Goal: Transaction & Acquisition: Purchase product/service

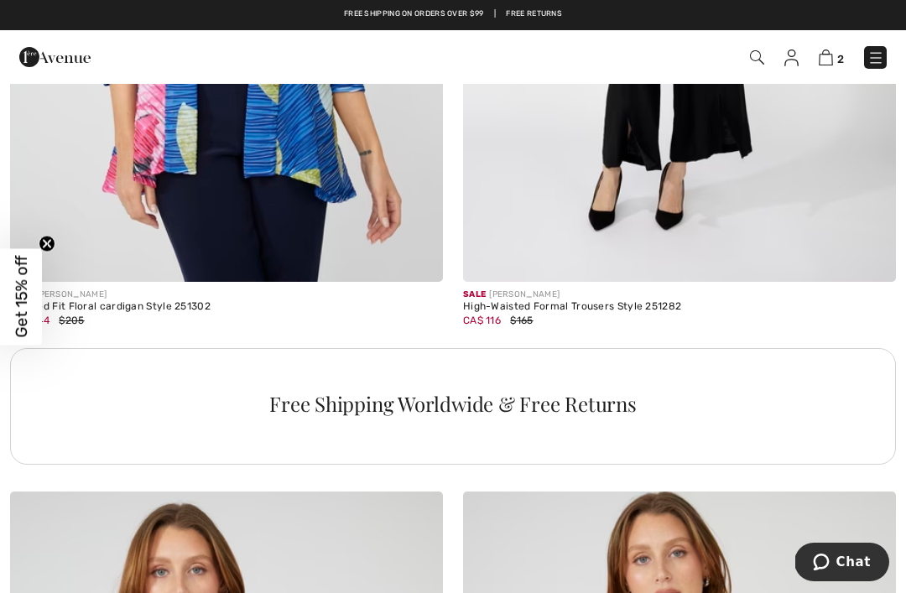
scroll to position [4247, 0]
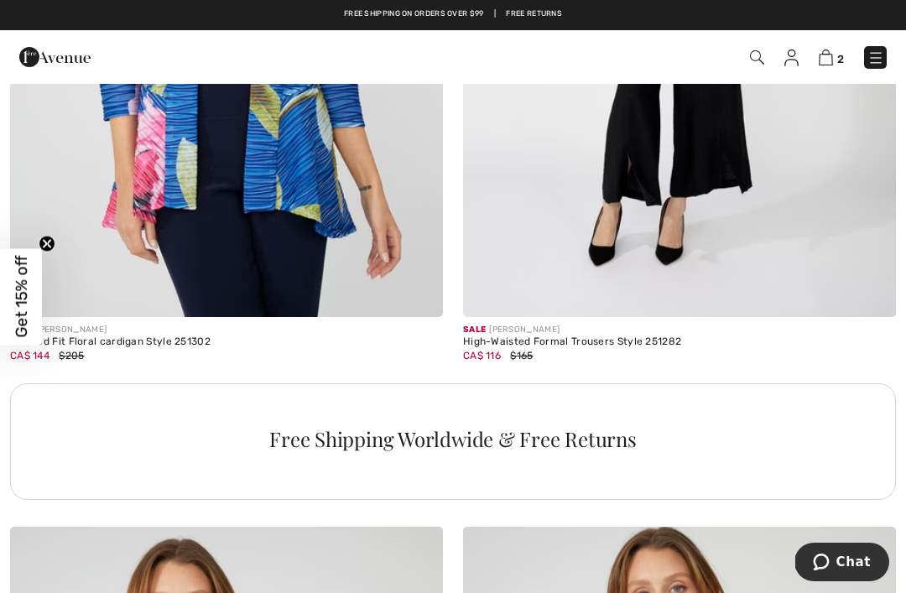
click at [825, 52] on img at bounding box center [826, 58] width 14 height 16
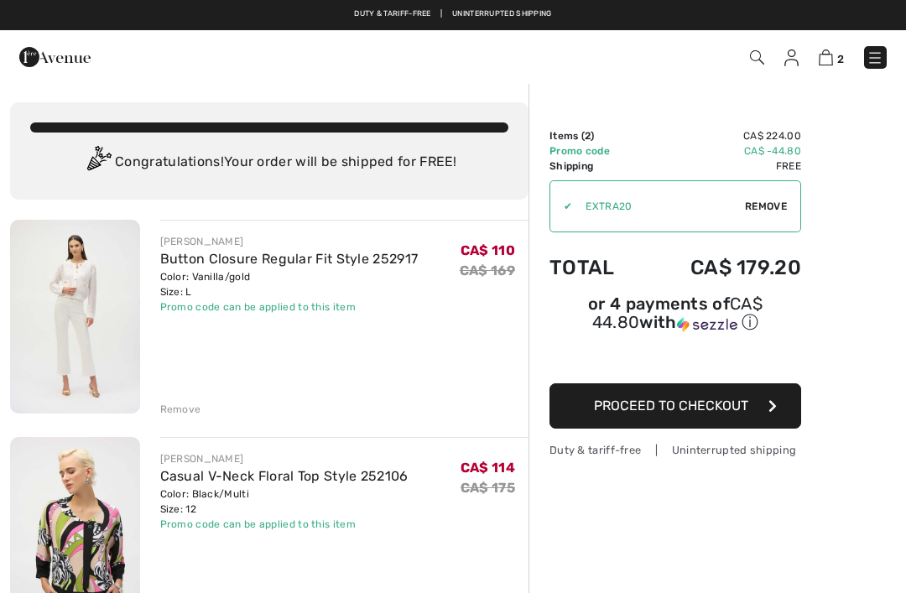
scroll to position [8, 0]
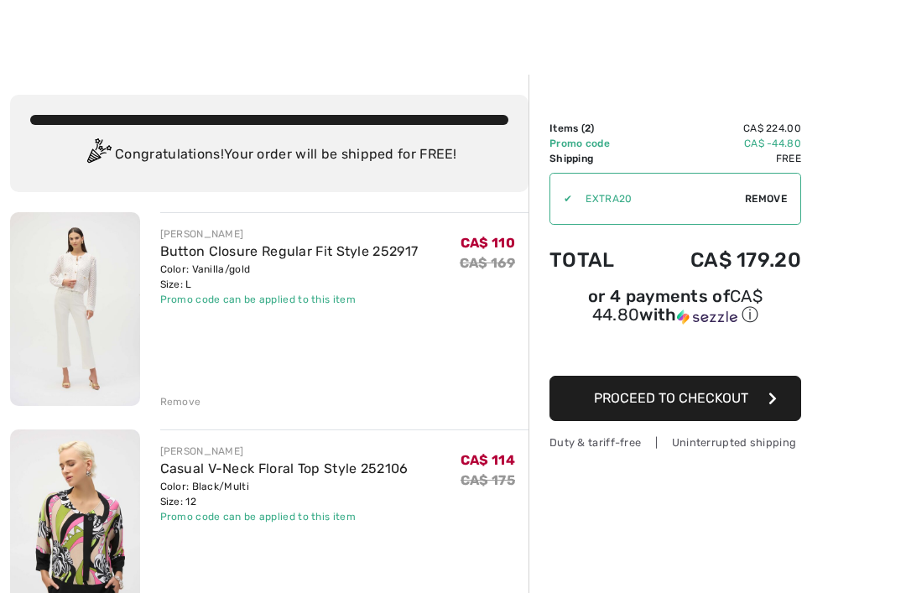
click at [215, 472] on link "Casual V-Neck Floral Top Style 252106" at bounding box center [284, 469] width 248 height 16
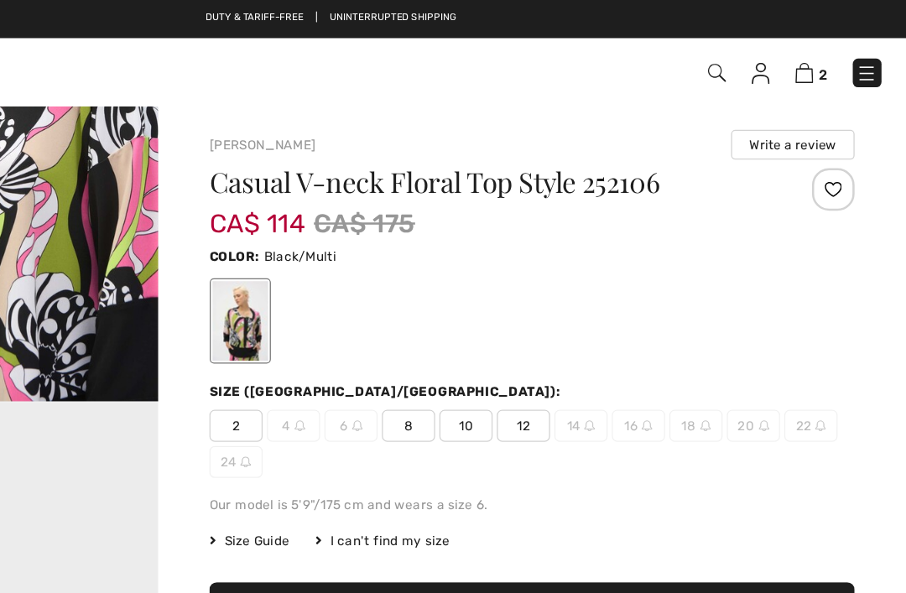
click at [819, 58] on img at bounding box center [826, 58] width 14 height 16
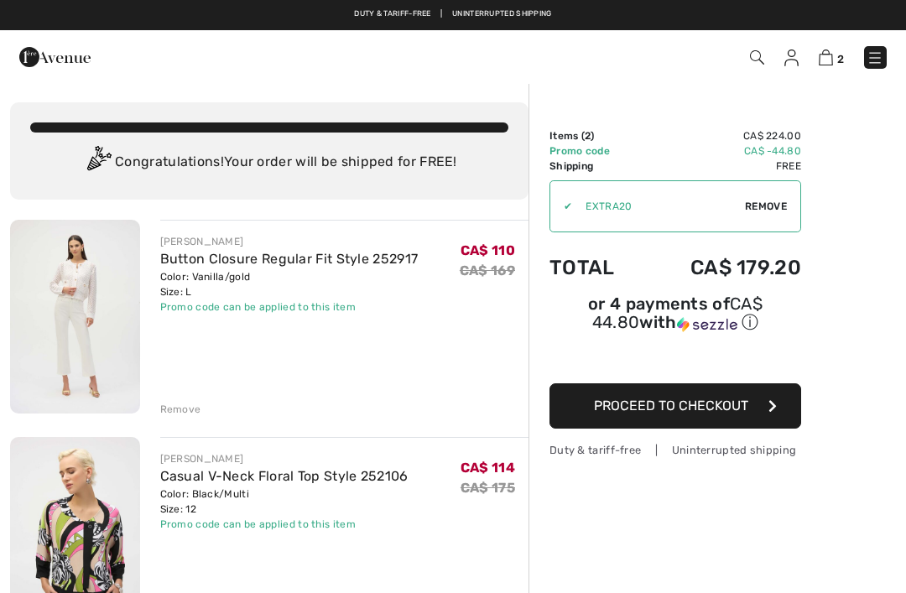
click at [223, 266] on link "Button Closure Regular Fit Style 252917" at bounding box center [289, 259] width 258 height 16
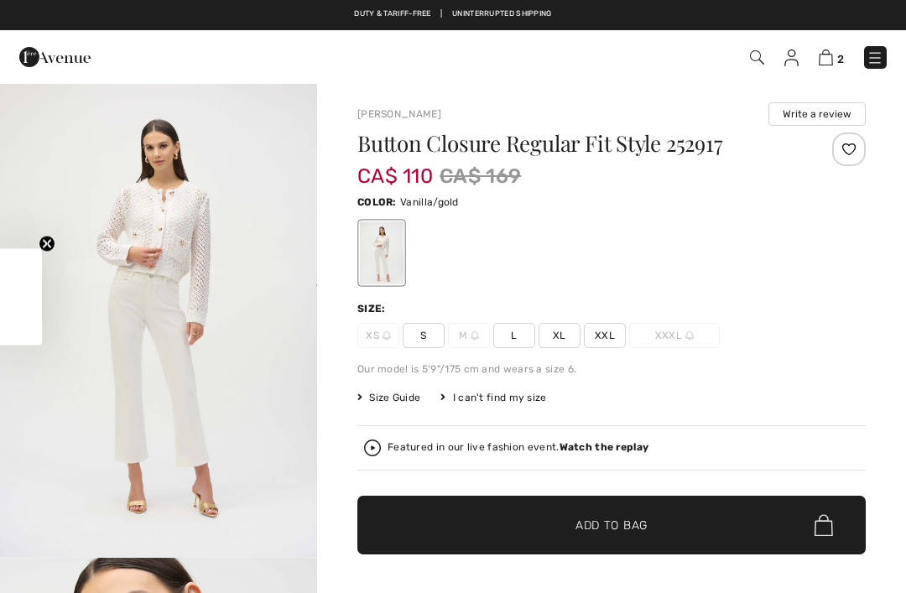
checkbox input "true"
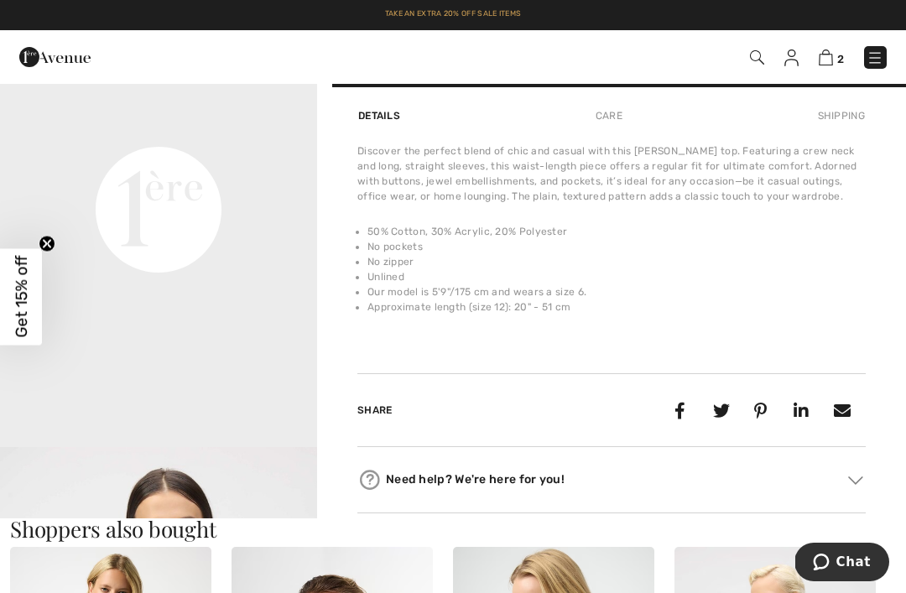
scroll to position [1038, 0]
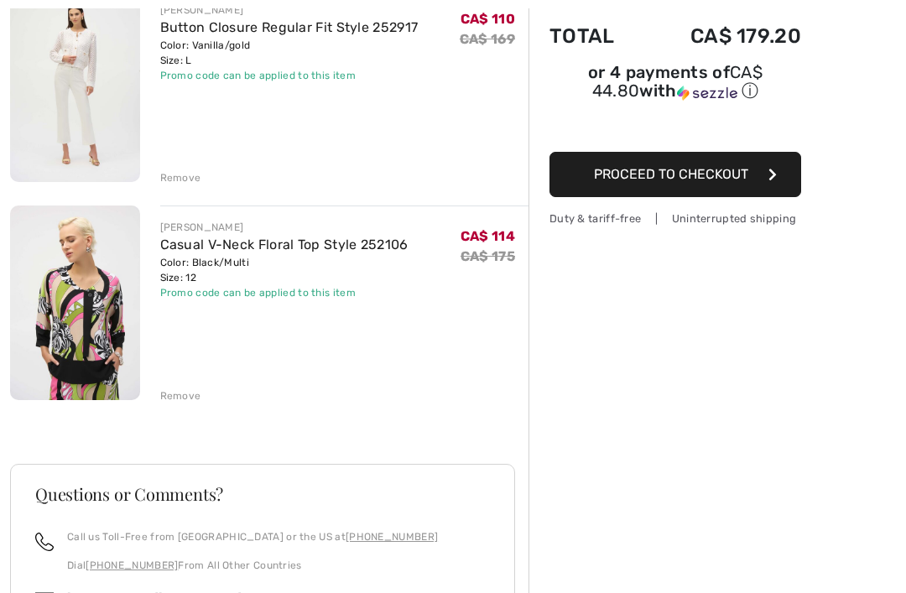
scroll to position [205, 0]
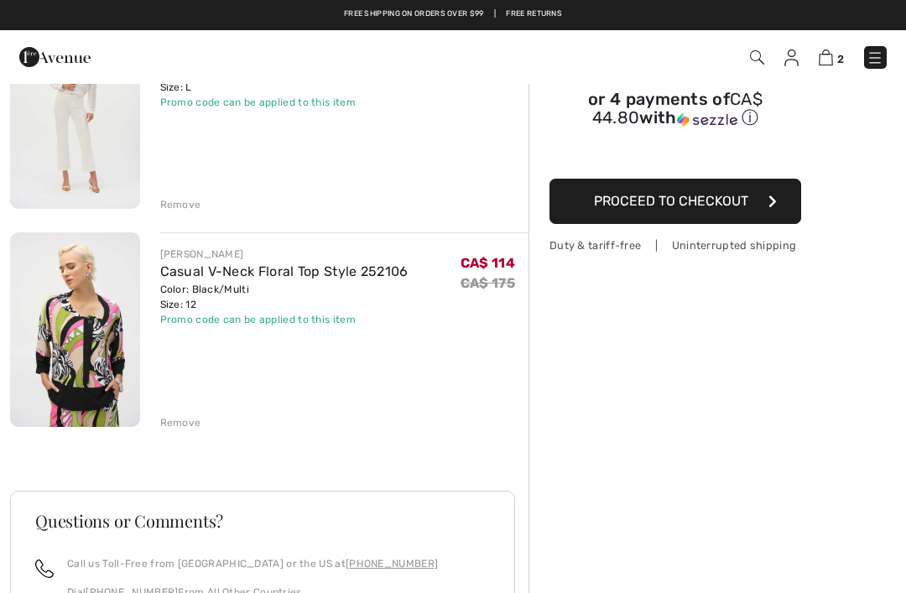
click at [752, 201] on button "Proceed to Checkout" at bounding box center [676, 201] width 252 height 45
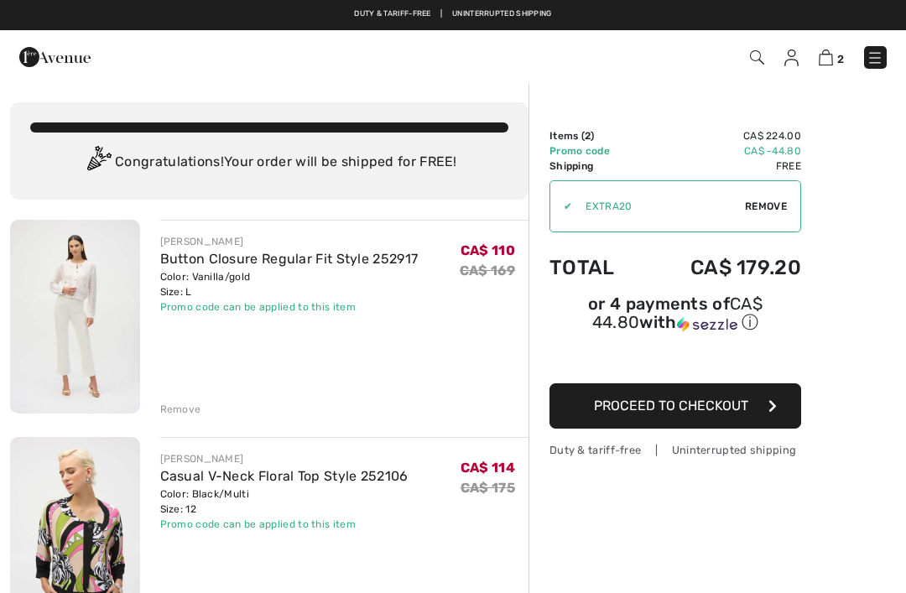
click at [218, 252] on link "Button Closure Regular Fit Style 252917" at bounding box center [289, 259] width 258 height 16
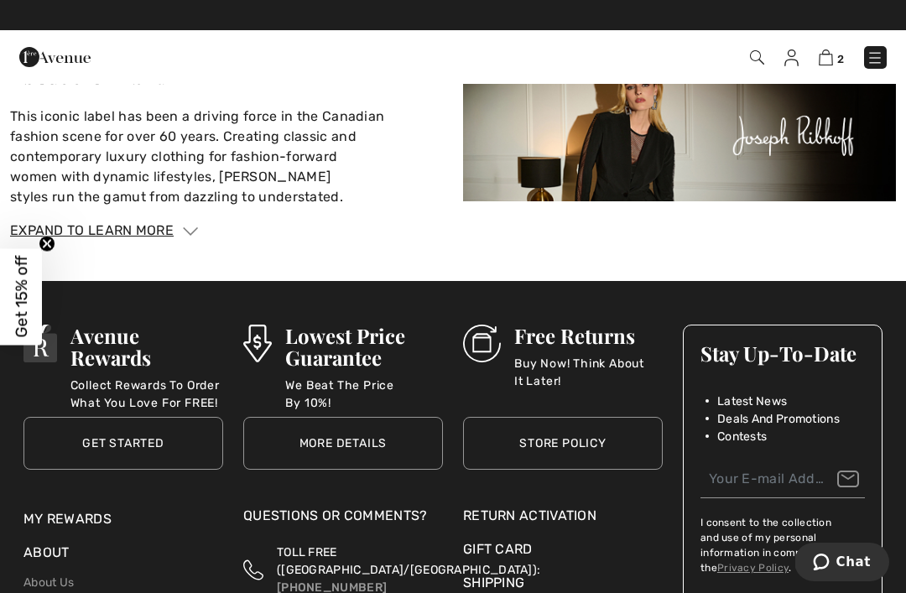
scroll to position [2532, 0]
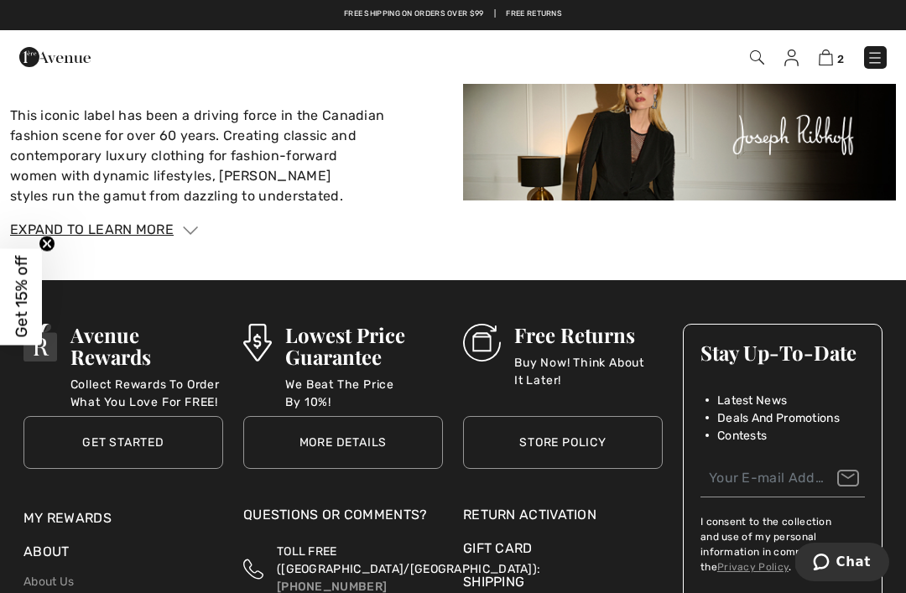
click at [198, 227] on img at bounding box center [190, 231] width 15 height 8
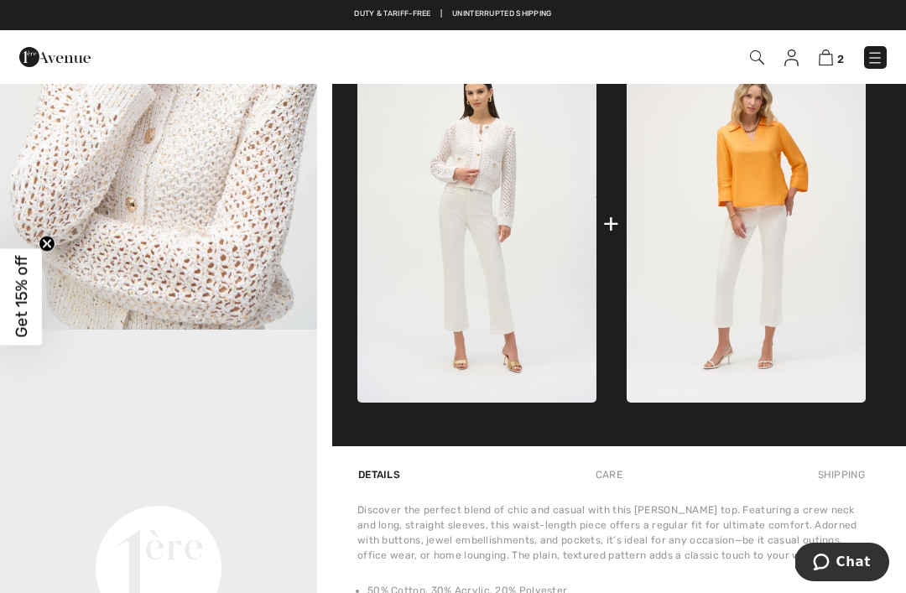
scroll to position [704, 0]
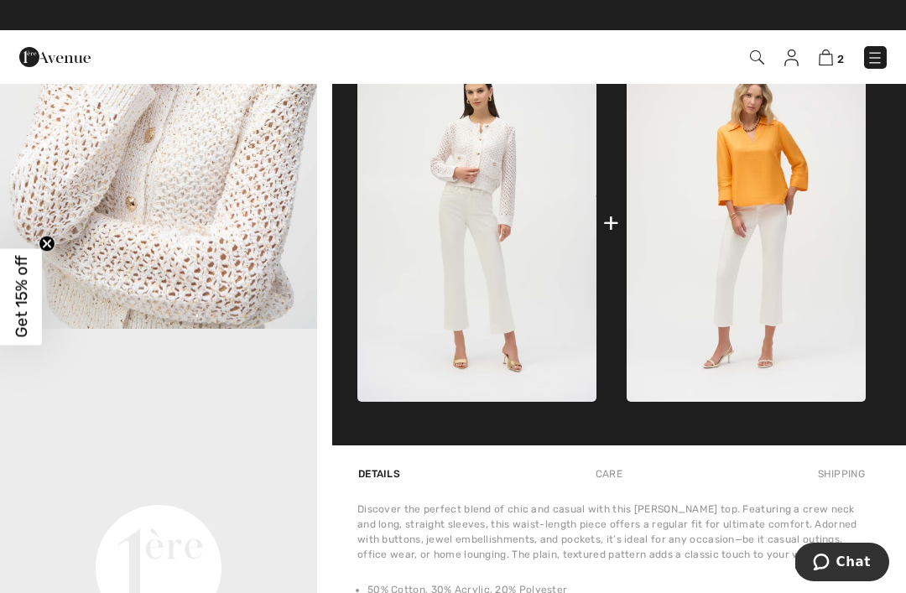
click at [791, 195] on img at bounding box center [746, 222] width 239 height 358
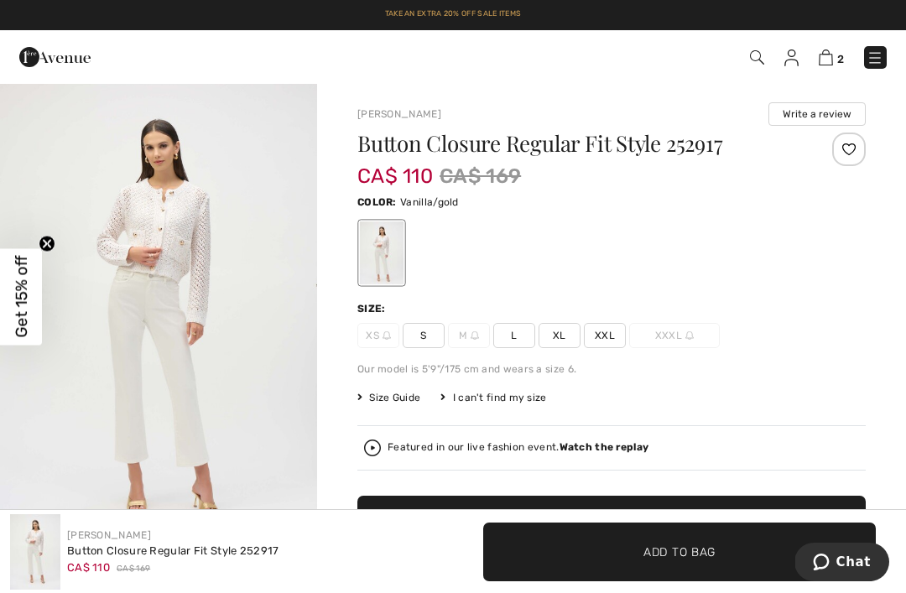
click at [840, 57] on span "2" at bounding box center [841, 59] width 7 height 13
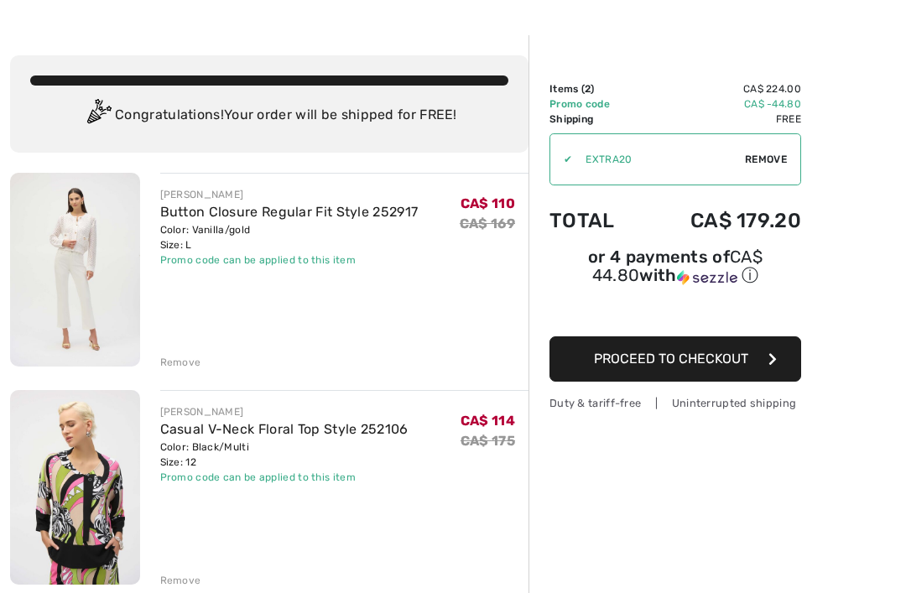
scroll to position [57, 0]
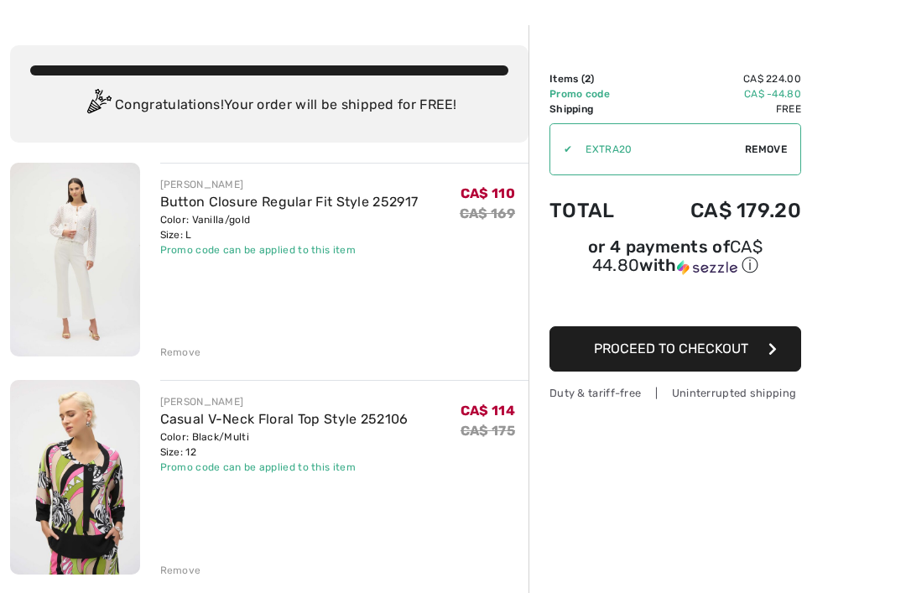
click at [229, 427] on link "Casual V-Neck Floral Top Style 252106" at bounding box center [284, 419] width 248 height 16
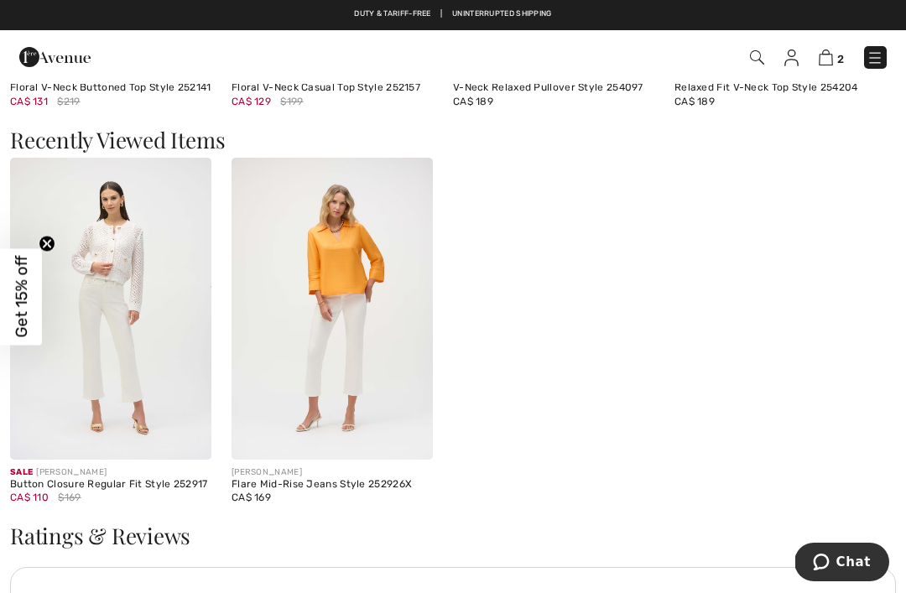
scroll to position [2240, 0]
click at [135, 241] on img at bounding box center [110, 310] width 201 height 302
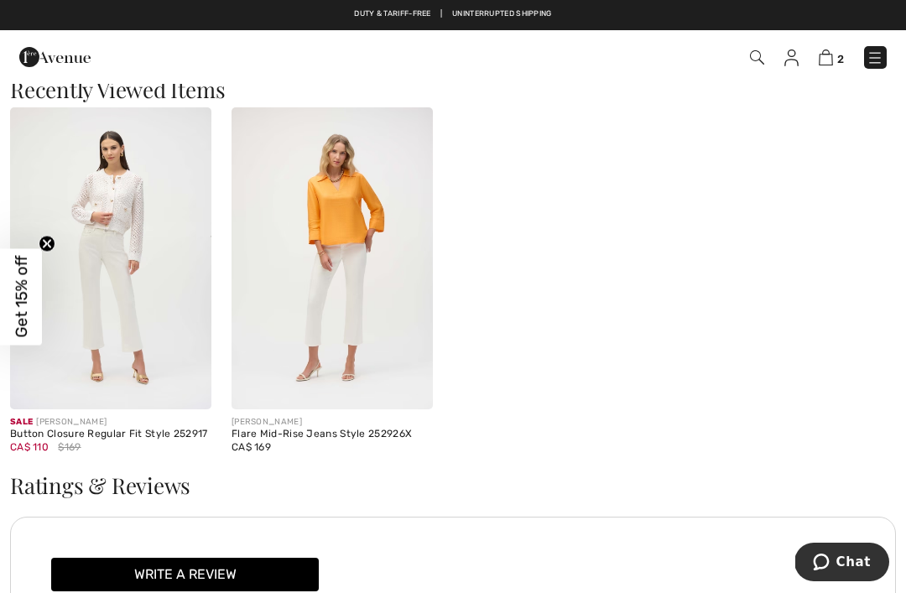
scroll to position [2294, 0]
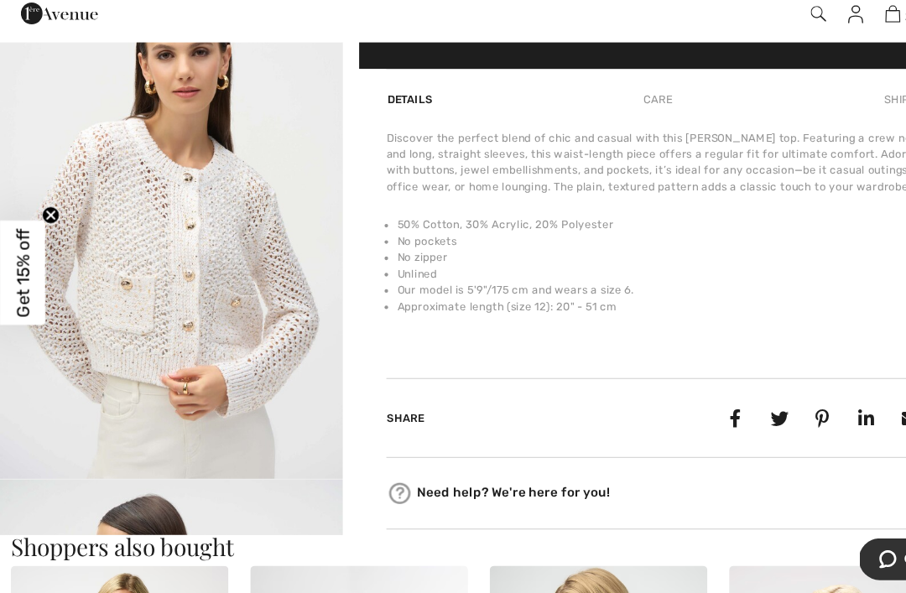
scroll to position [458, 0]
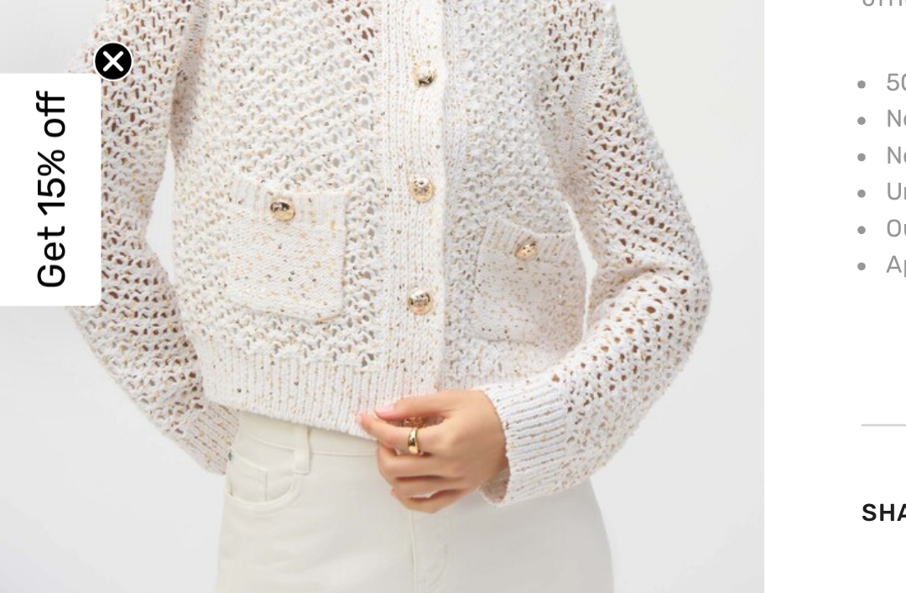
click at [265, 137] on img "3 / 4" at bounding box center [158, 247] width 317 height 475
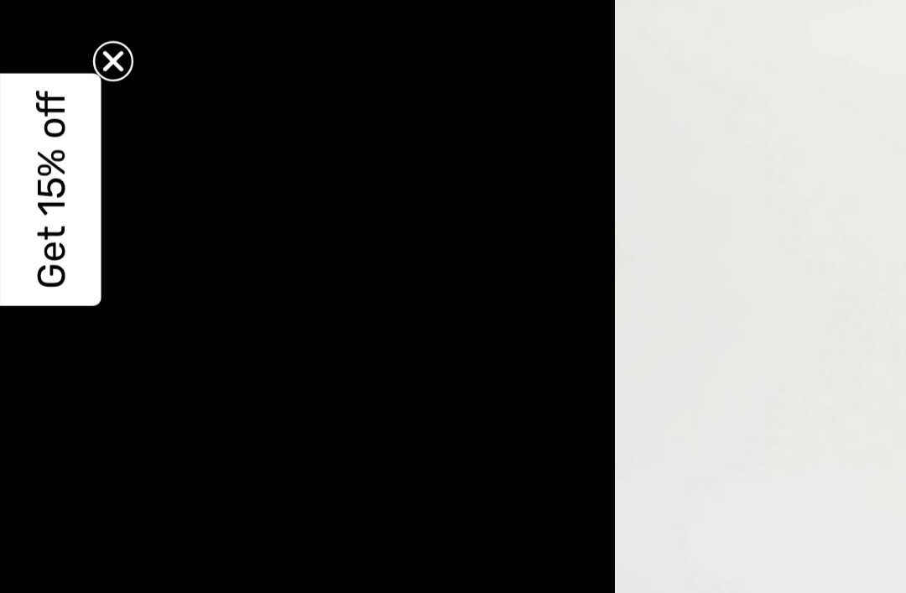
click at [48, 236] on circle "Close teaser" at bounding box center [47, 244] width 16 height 16
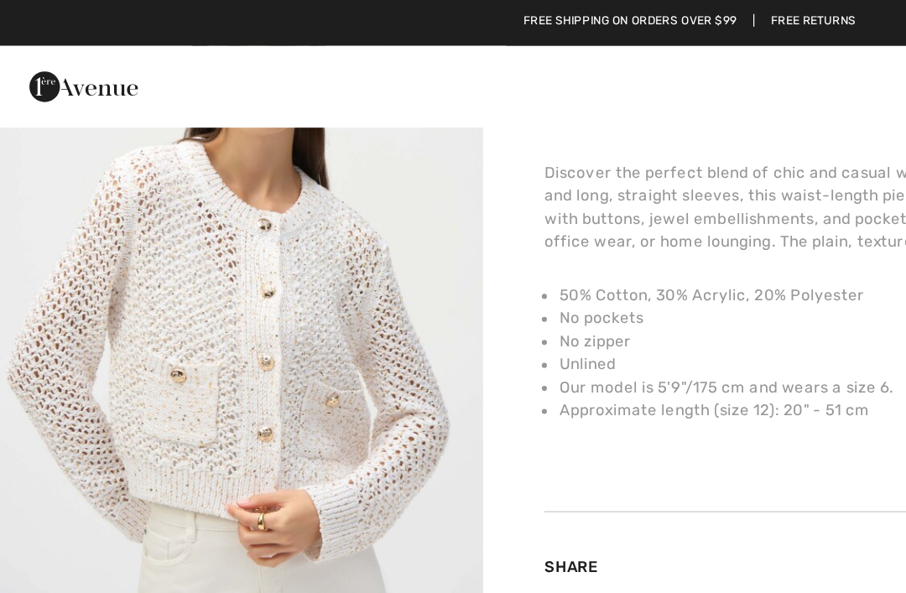
scroll to position [1051, 0]
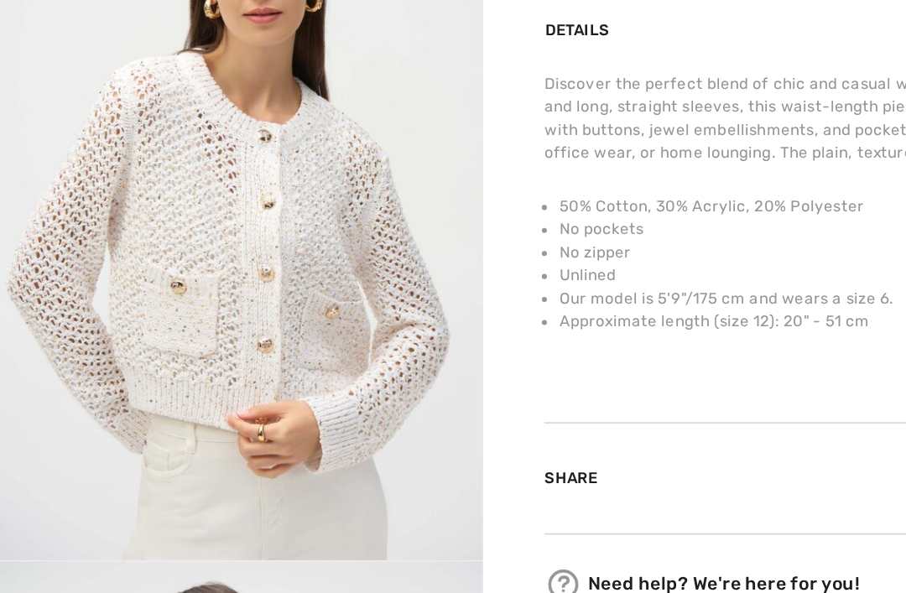
click at [245, 294] on img "3 / 4" at bounding box center [158, 238] width 317 height 475
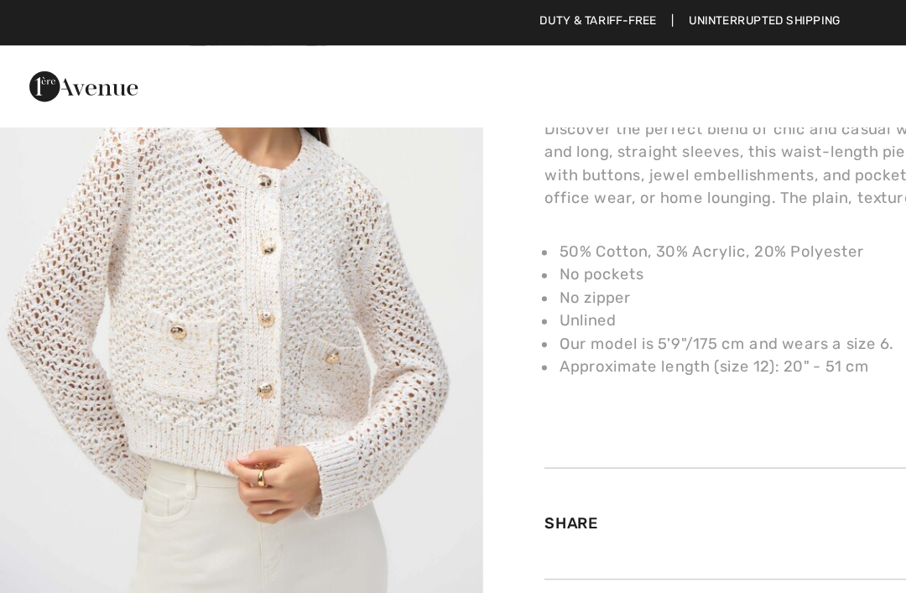
scroll to position [1125, 0]
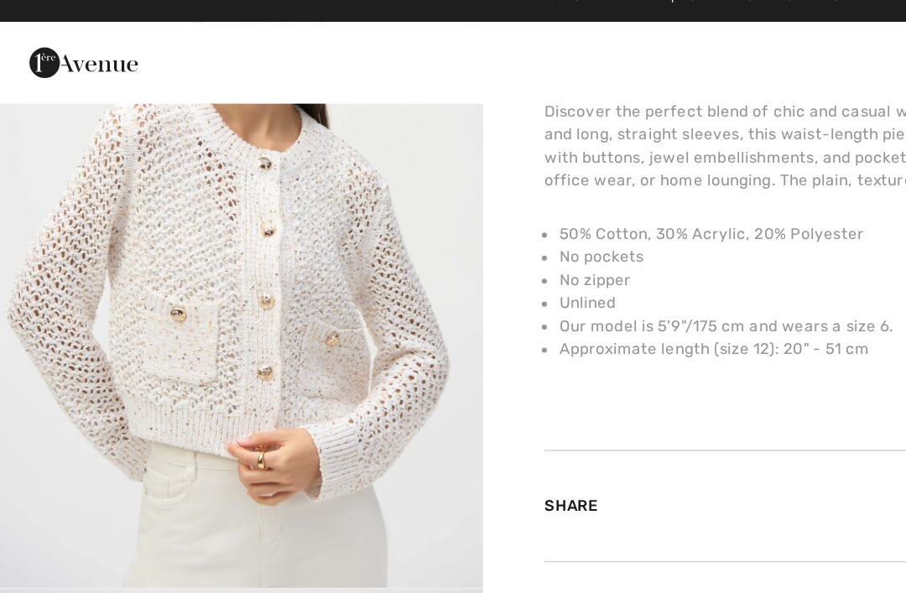
click at [280, 317] on img "3 / 4" at bounding box center [158, 164] width 317 height 475
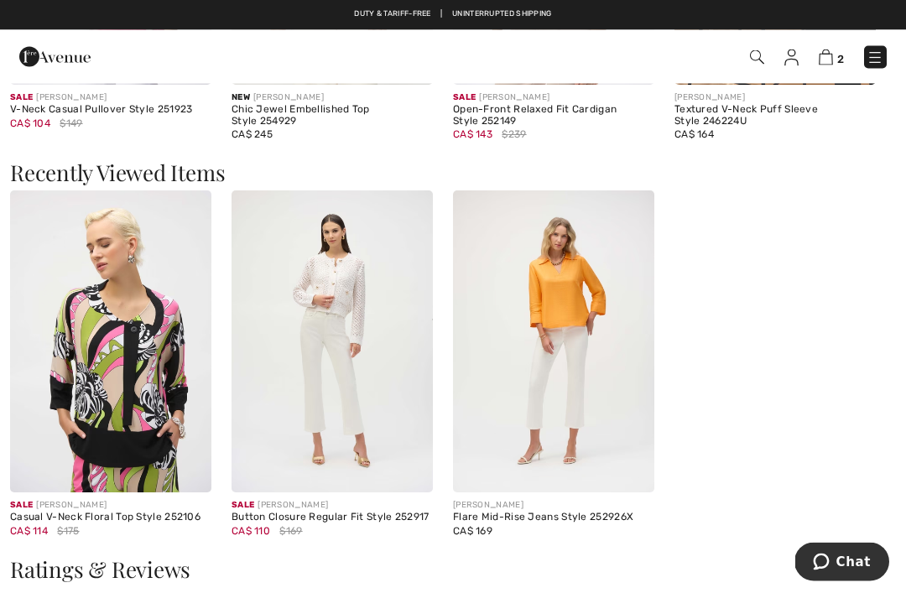
scroll to position [2236, 0]
click at [352, 331] on img at bounding box center [332, 342] width 201 height 302
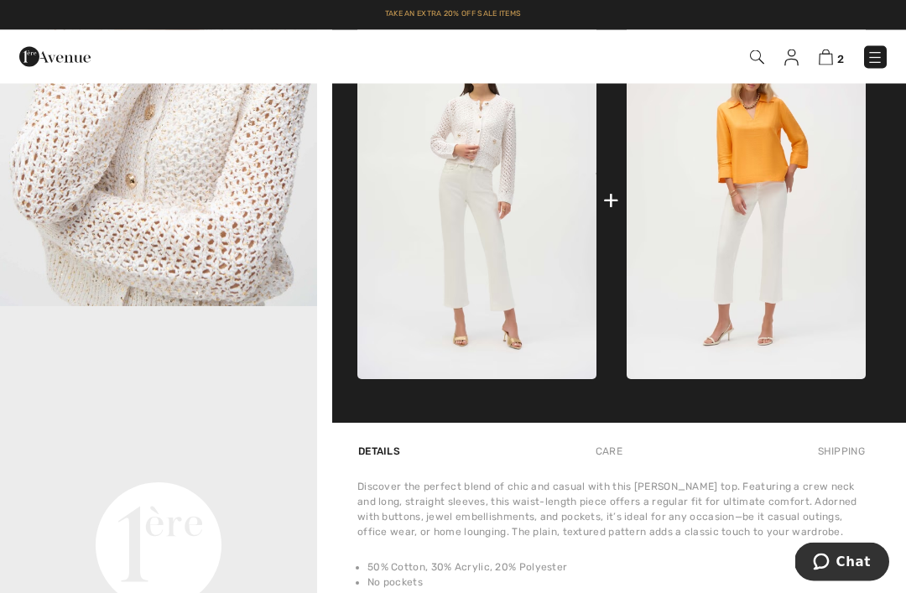
scroll to position [713, 0]
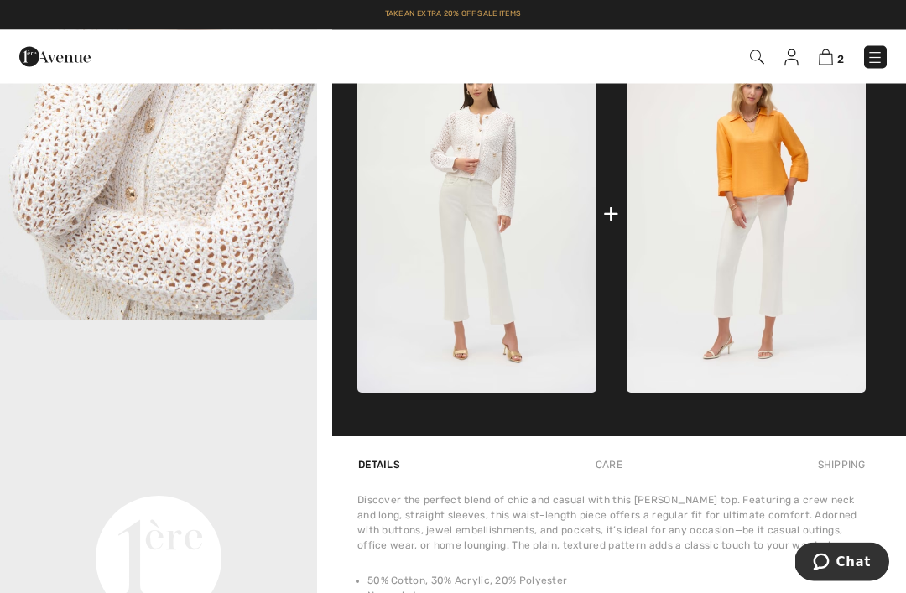
click at [833, 56] on img at bounding box center [826, 58] width 14 height 16
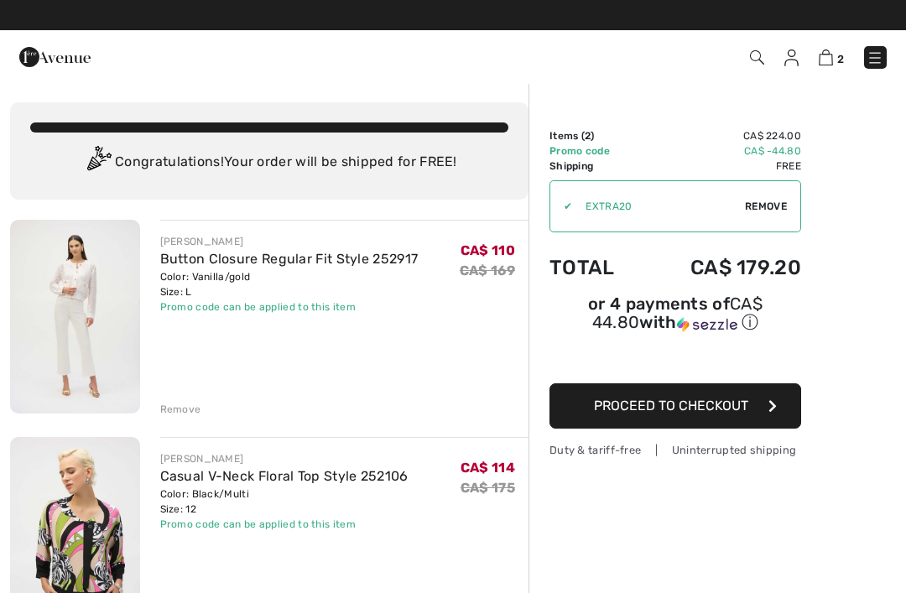
click at [751, 60] on img at bounding box center [757, 57] width 14 height 14
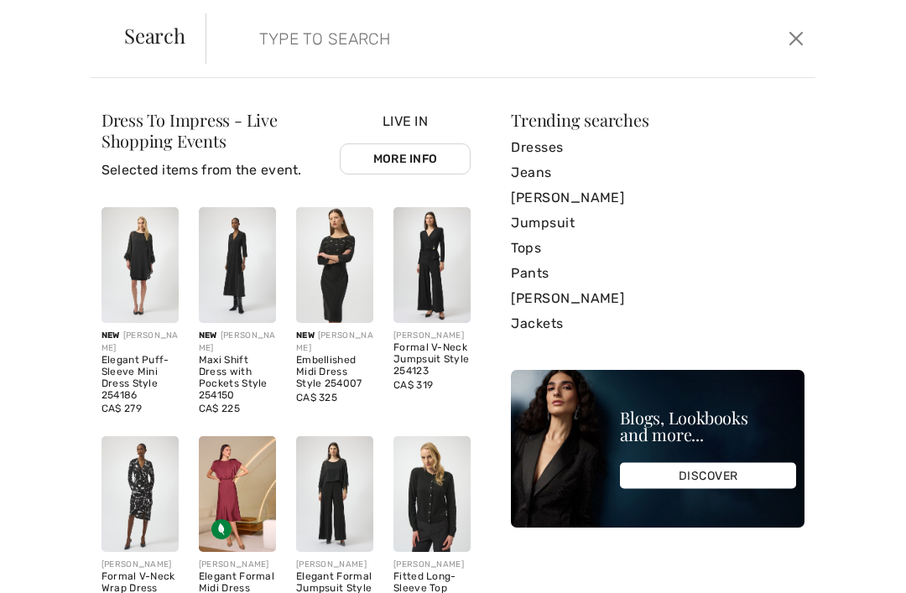
click at [461, 39] on input "search" at bounding box center [449, 38] width 404 height 50
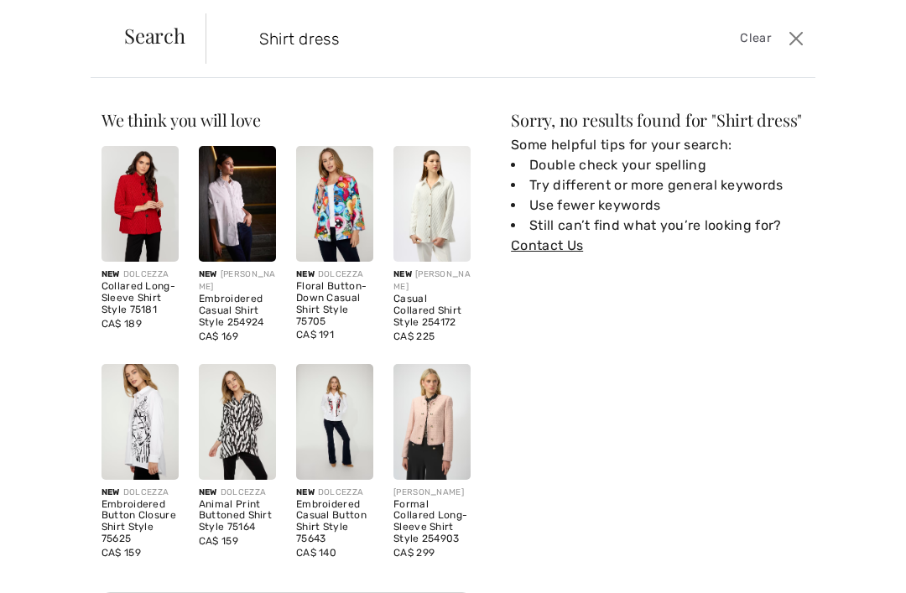
click at [383, 43] on input "Shirt dress" at bounding box center [449, 38] width 404 height 50
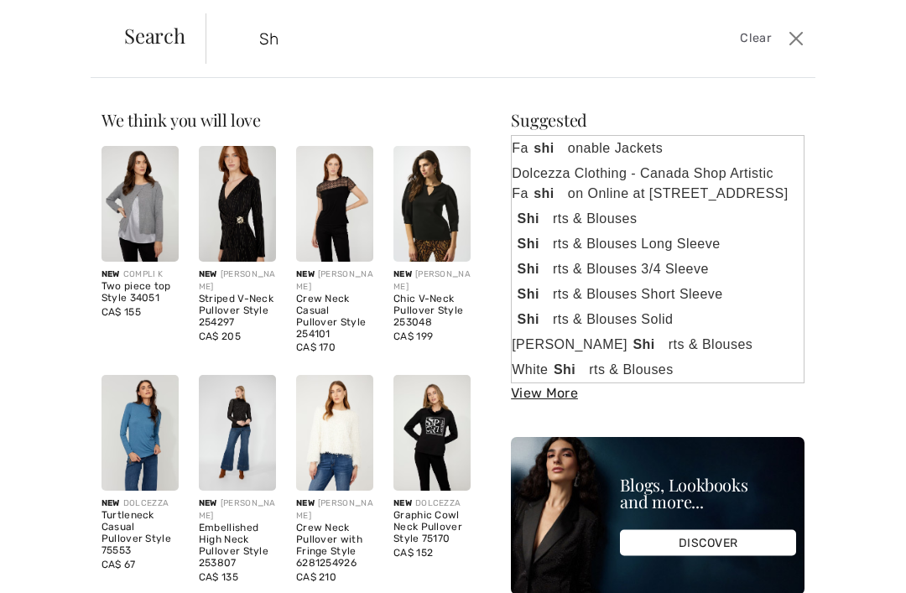
type input "S"
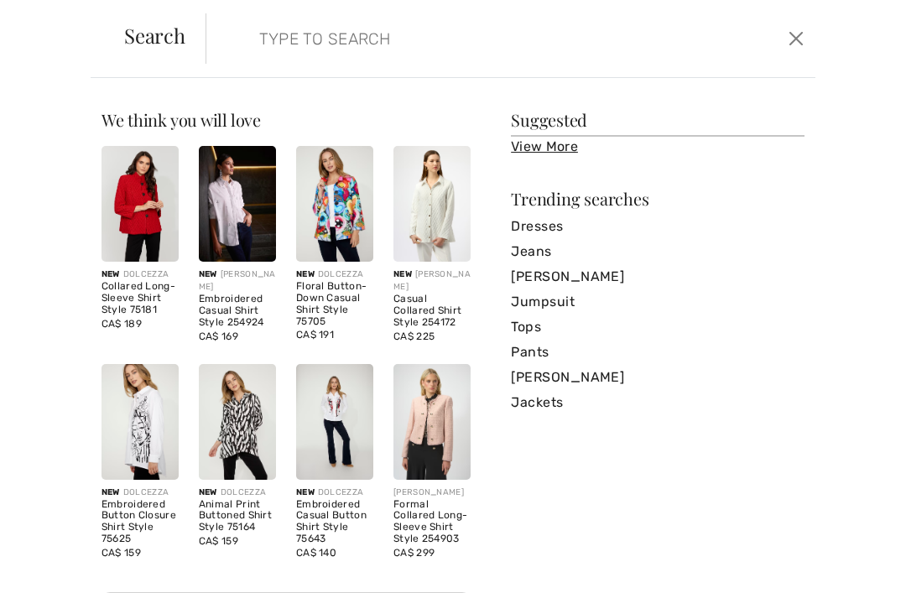
click at [361, 43] on input "search" at bounding box center [449, 38] width 404 height 50
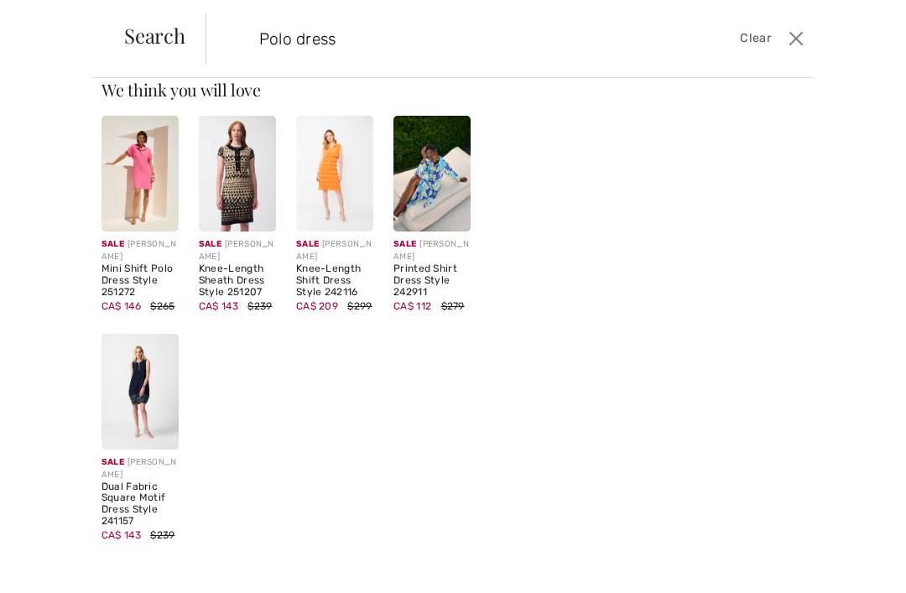
scroll to position [29, 0]
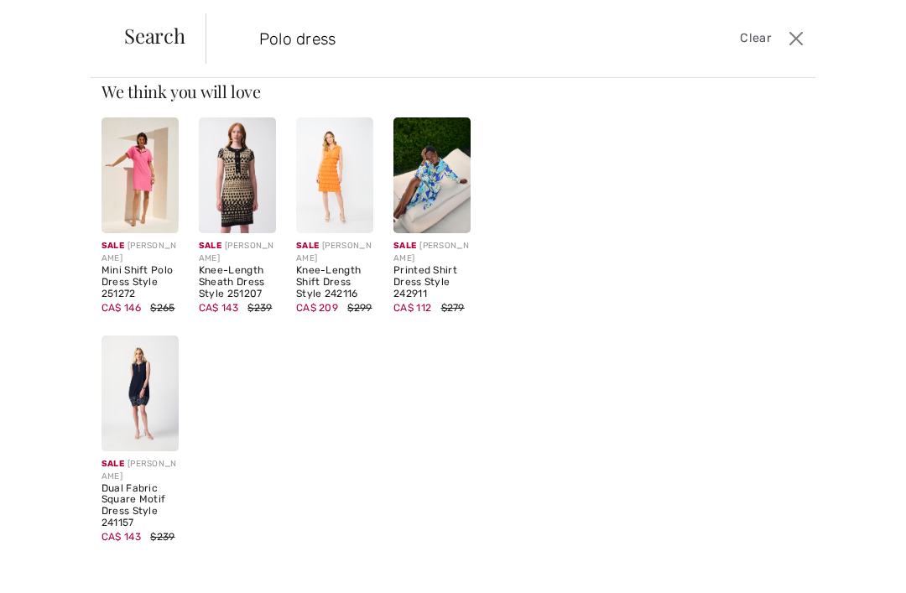
type input "Polo dress"
click at [157, 206] on img at bounding box center [140, 175] width 77 height 116
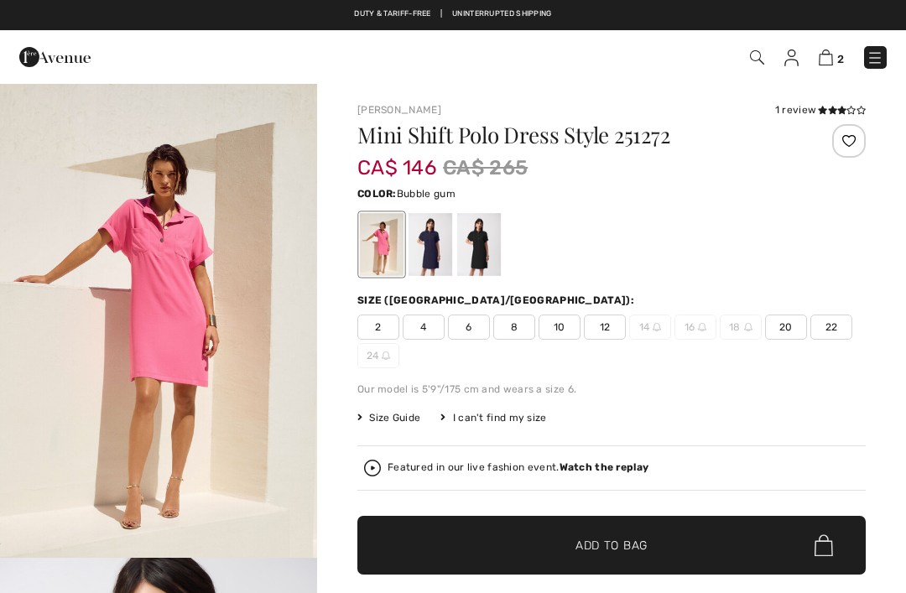
checkbox input "true"
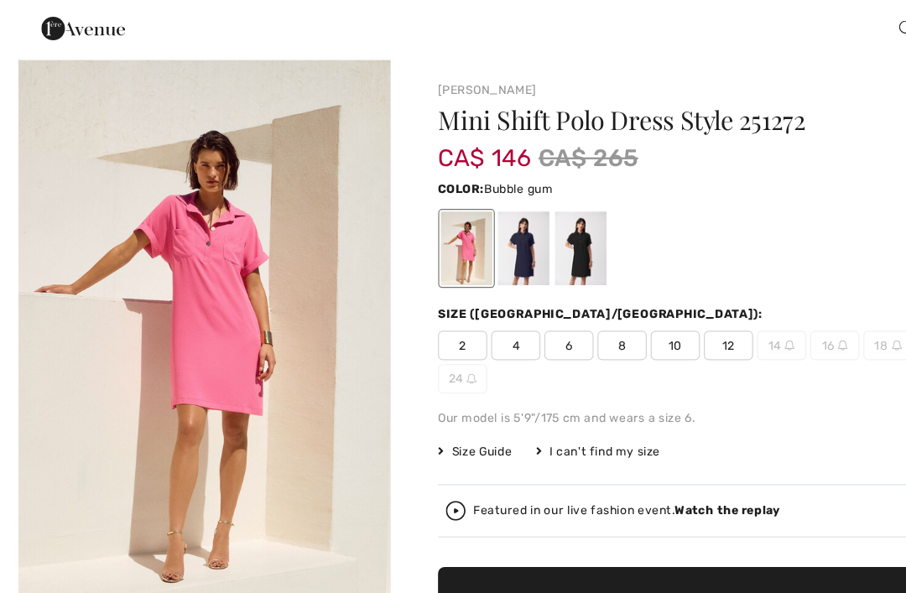
scroll to position [13, 0]
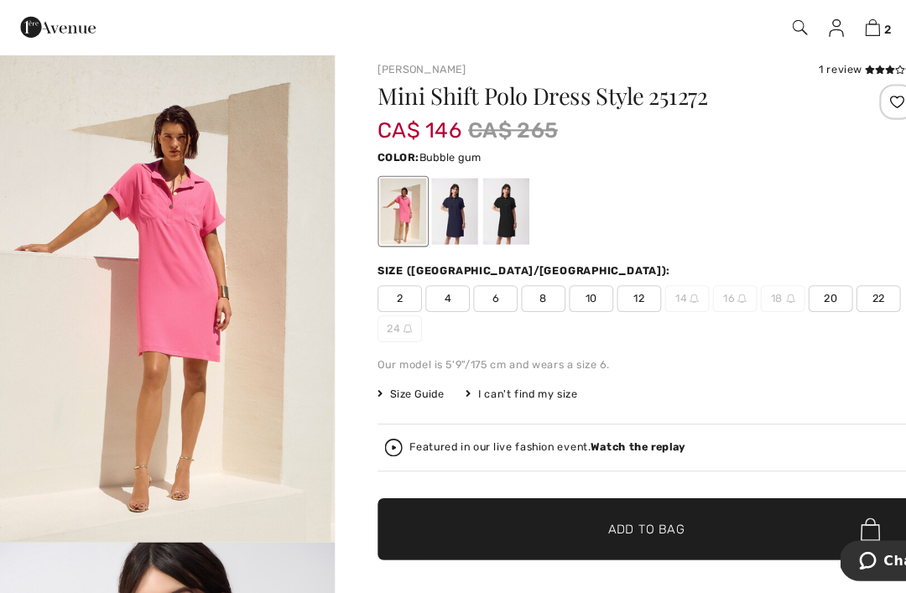
click at [497, 207] on div at bounding box center [479, 231] width 44 height 63
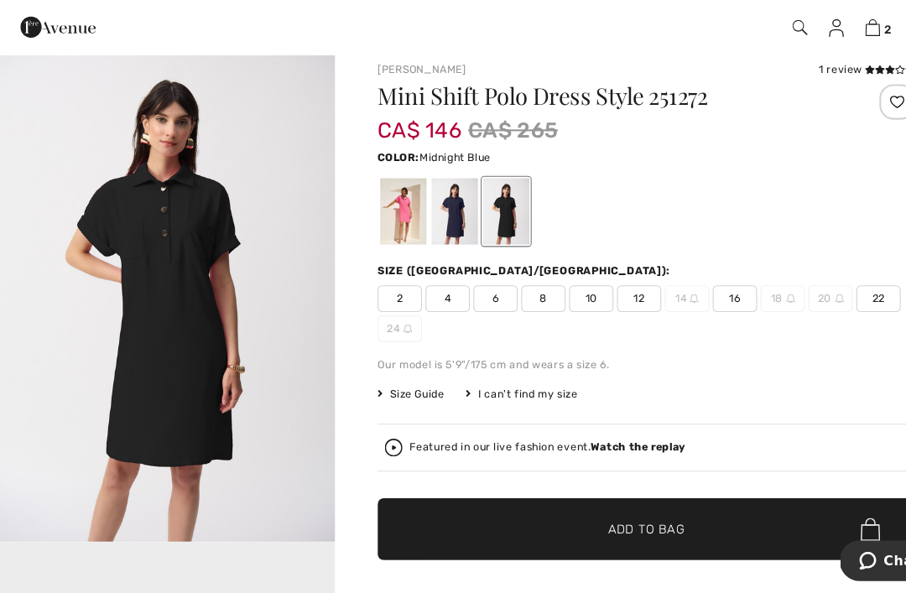
click at [434, 212] on div at bounding box center [431, 231] width 44 height 63
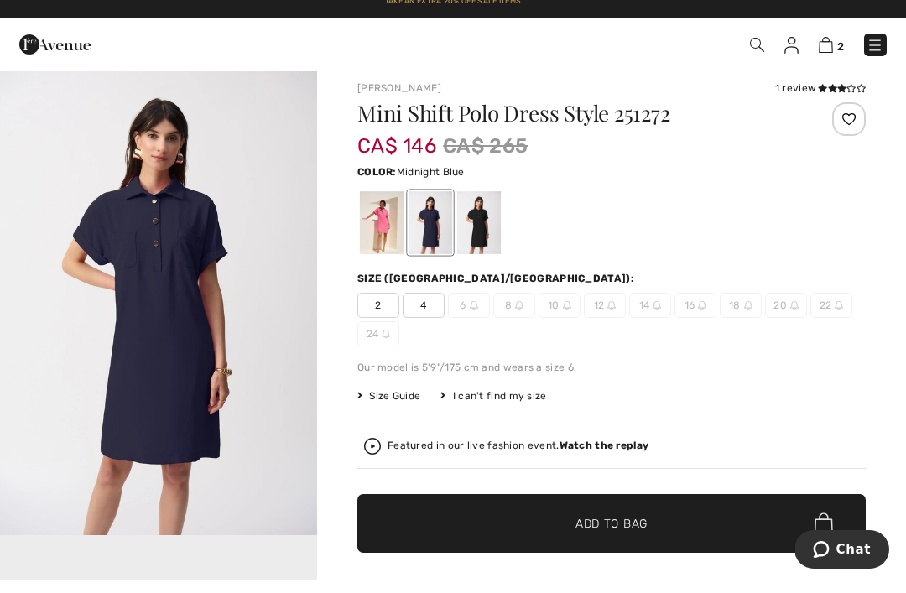
scroll to position [22, 0]
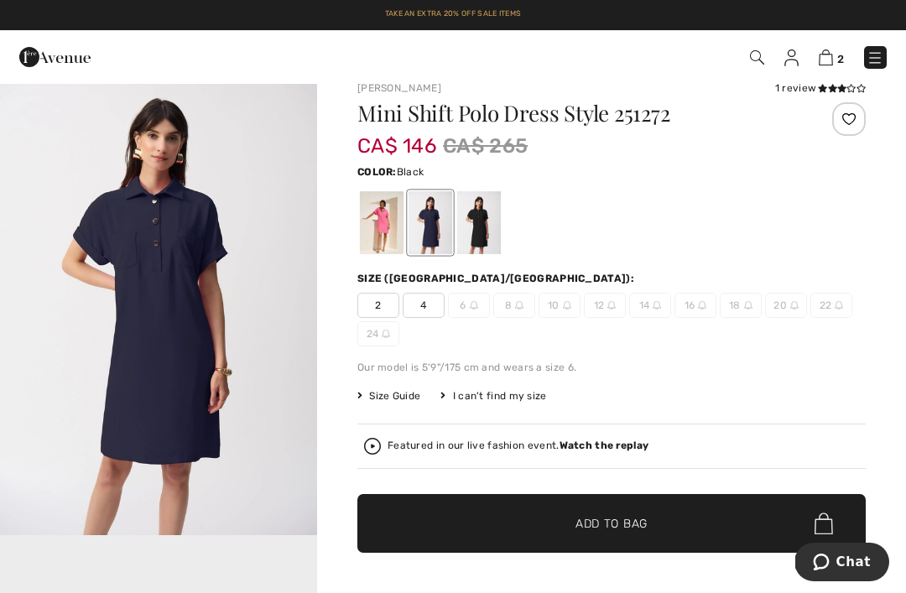
click at [499, 228] on div at bounding box center [479, 222] width 44 height 63
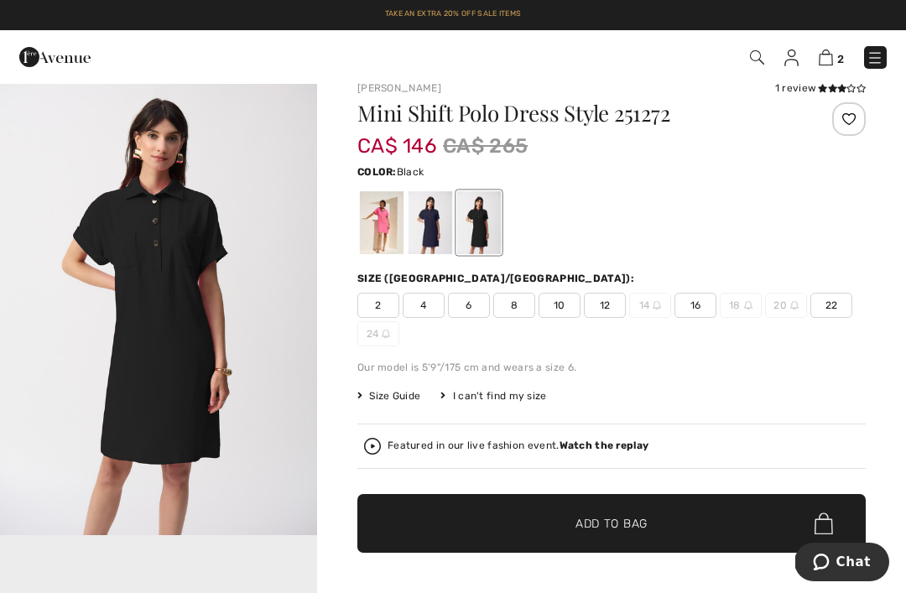
click at [499, 227] on div at bounding box center [479, 222] width 44 height 63
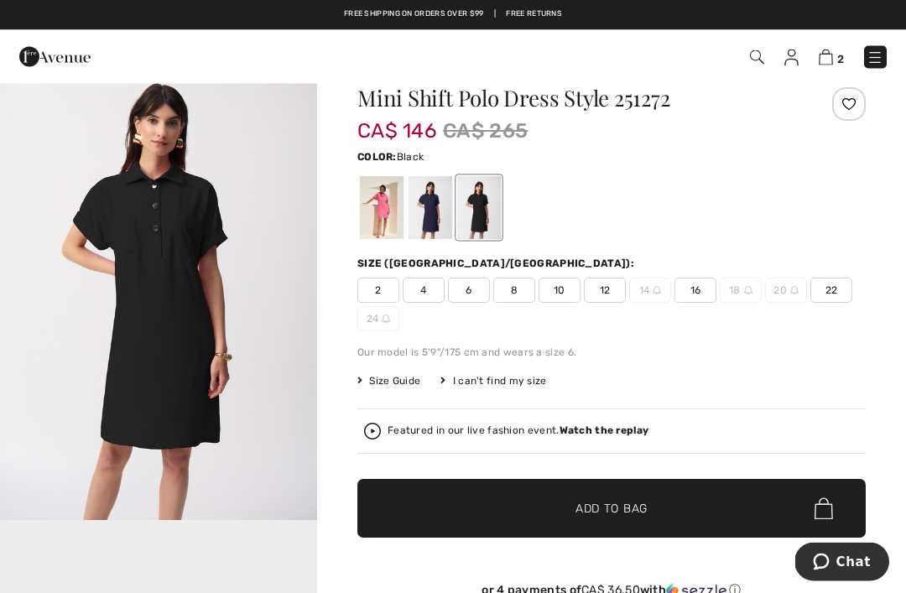
scroll to position [0, 0]
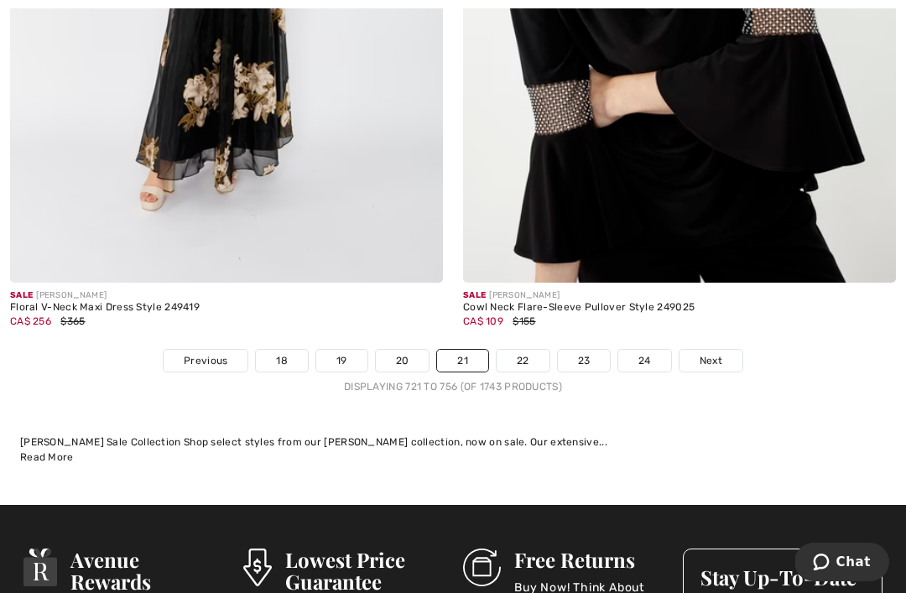
scroll to position [13232, 0]
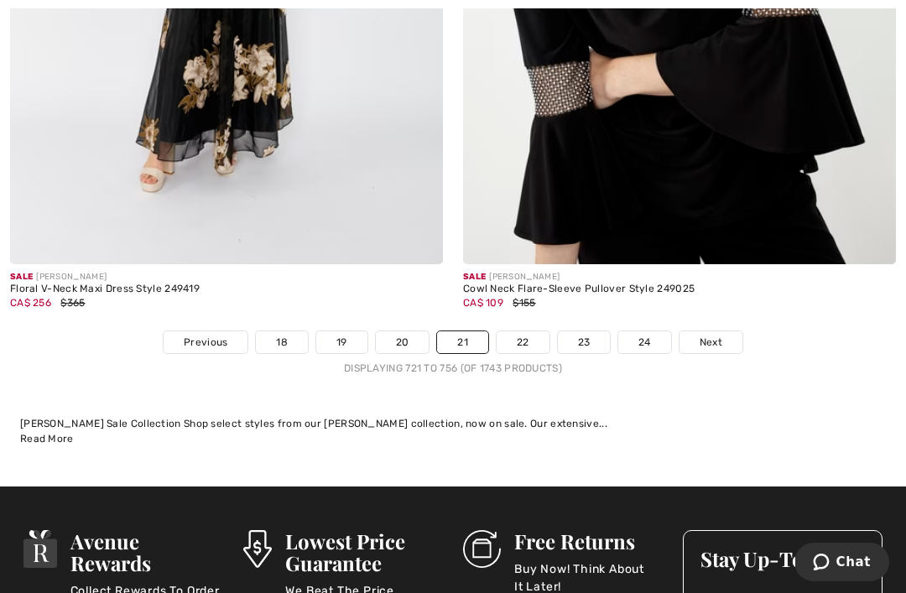
click at [212, 336] on span "Previous" at bounding box center [206, 342] width 44 height 15
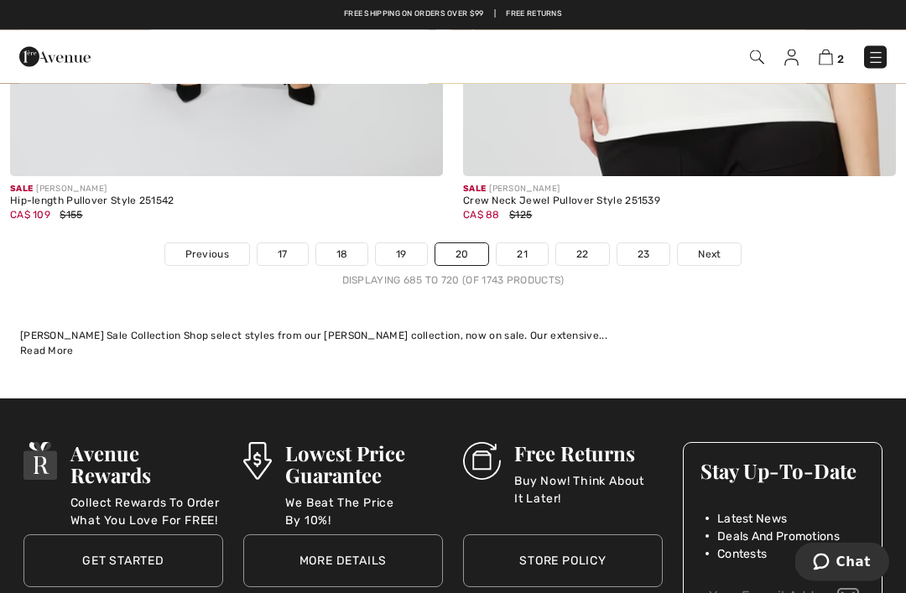
scroll to position [13459, 0]
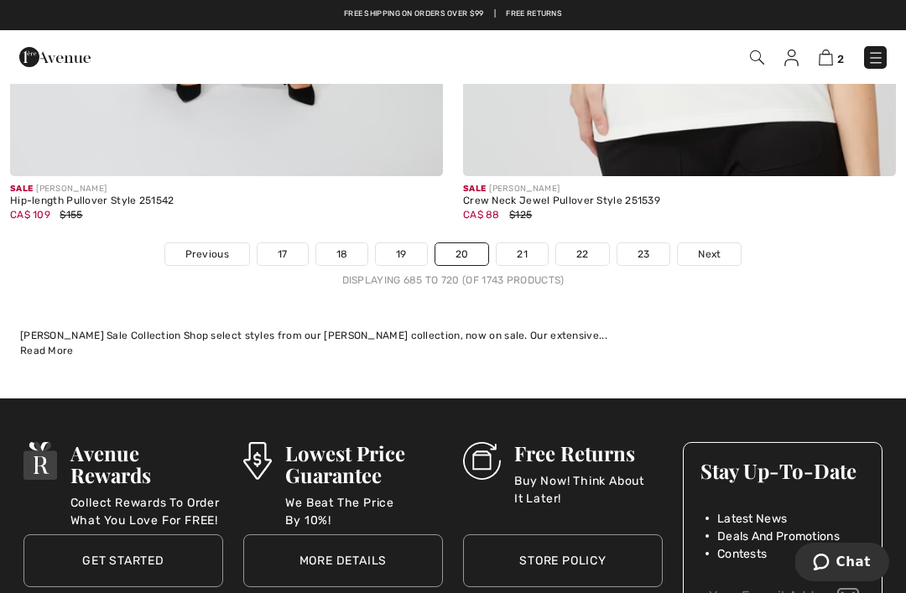
click at [220, 247] on span "Previous" at bounding box center [207, 254] width 44 height 15
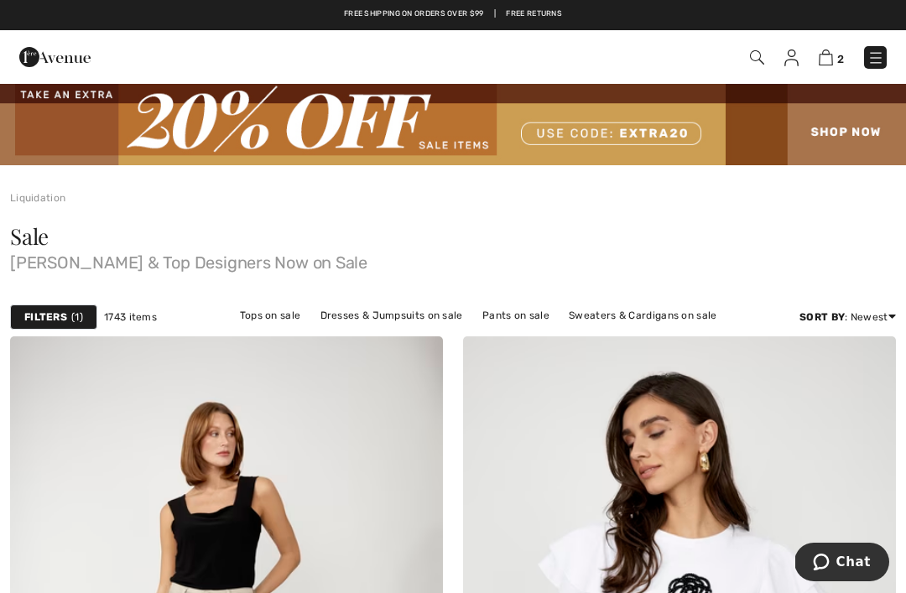
click at [754, 69] on div "2 Checkout" at bounding box center [638, 57] width 521 height 34
click at [751, 63] on img at bounding box center [757, 57] width 14 height 14
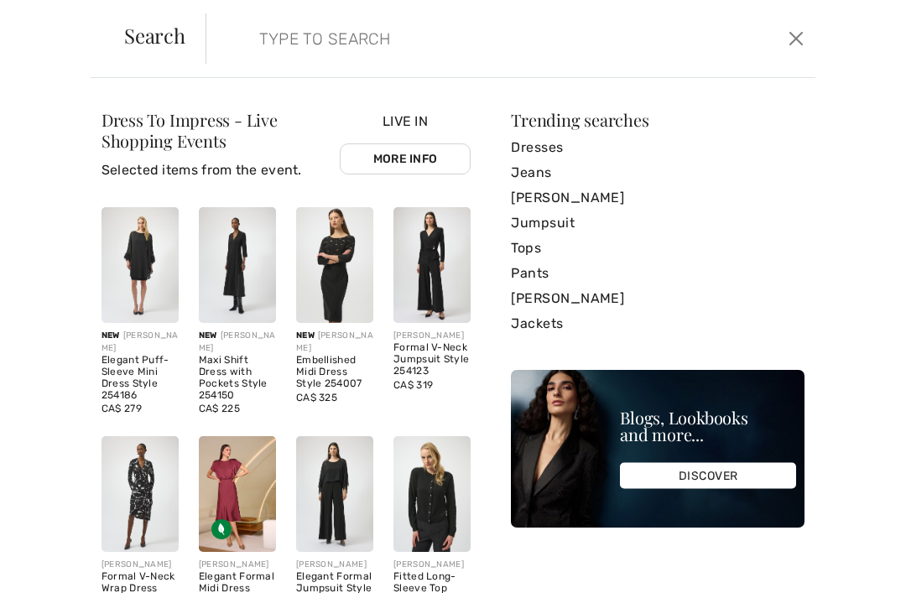
click at [420, 45] on input "search" at bounding box center [449, 38] width 404 height 50
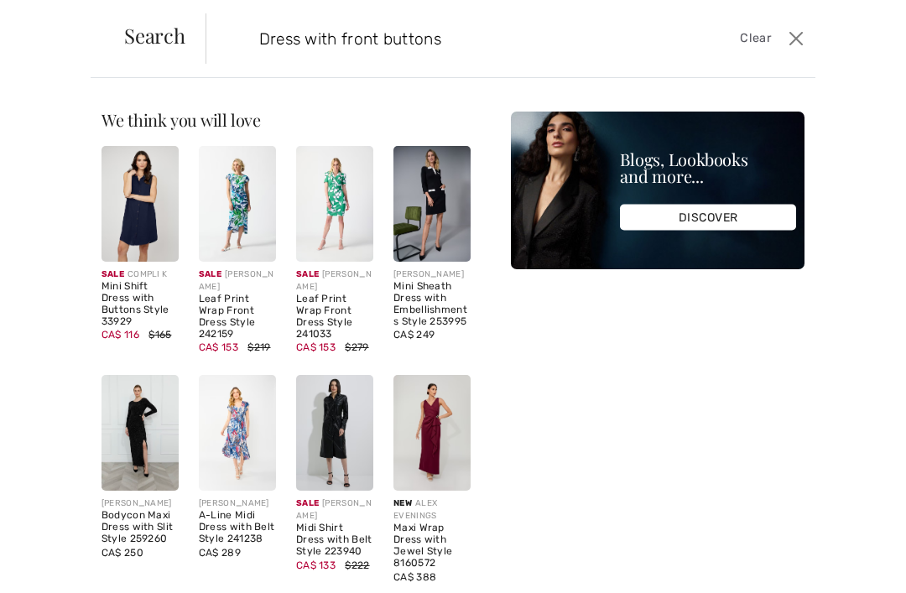
type input "Dress with front buttons"
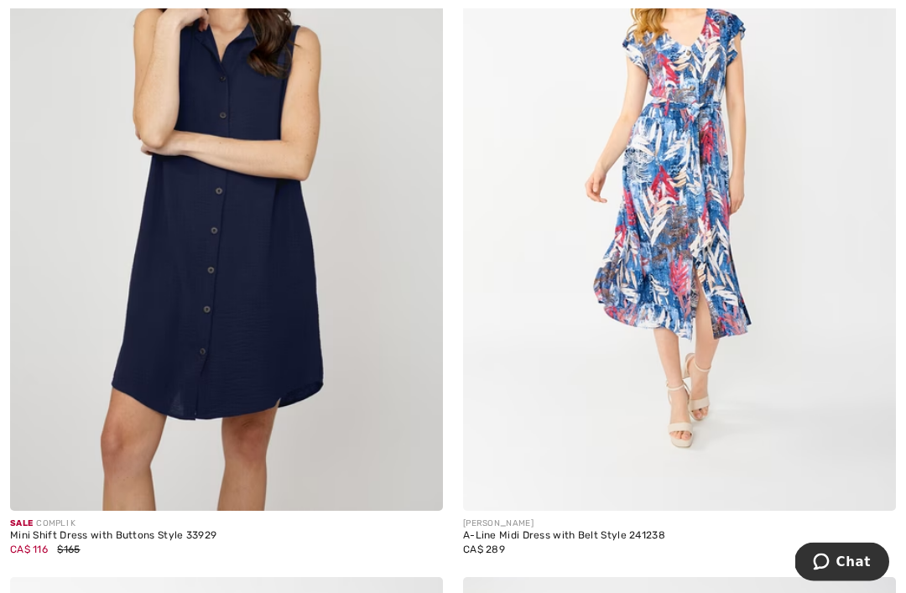
scroll to position [512, 0]
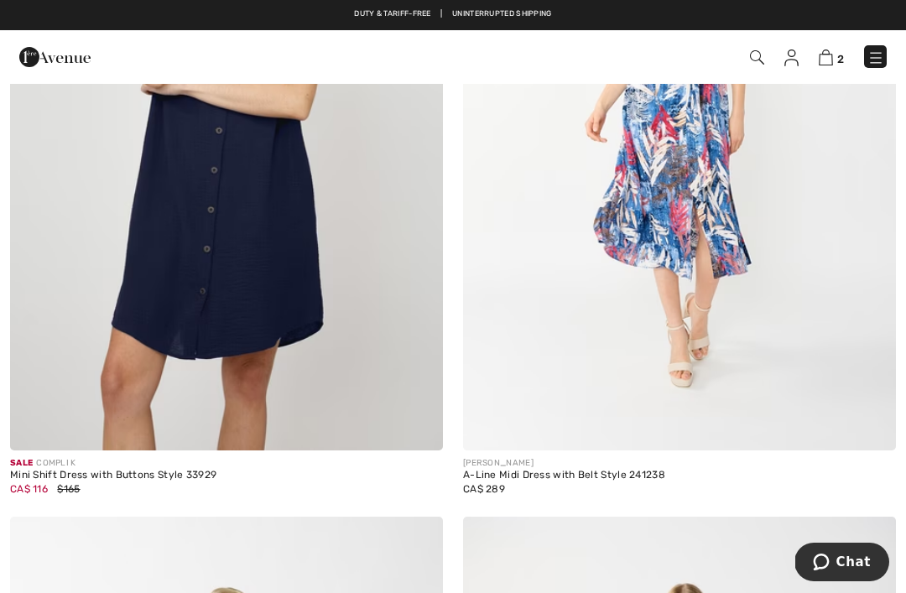
click at [272, 359] on img at bounding box center [226, 126] width 433 height 650
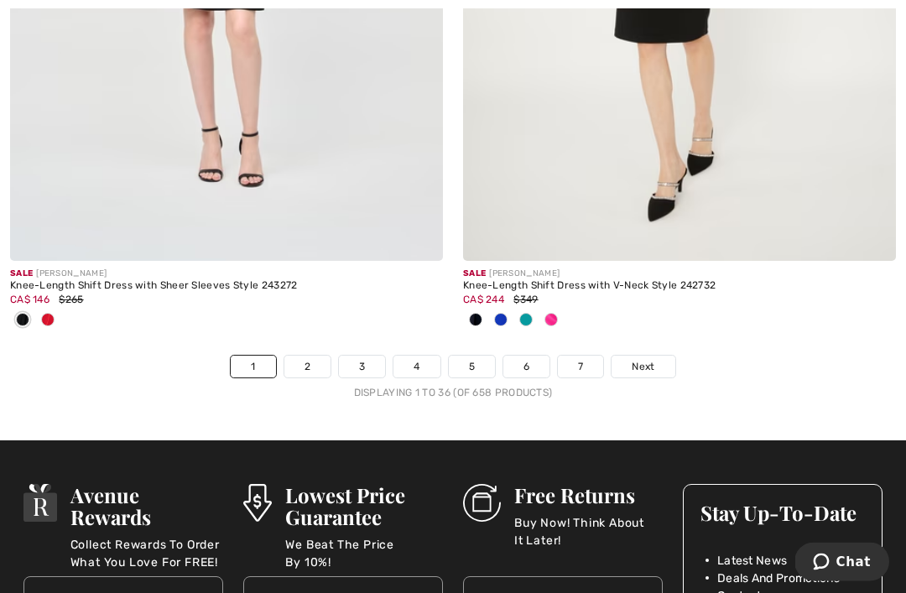
scroll to position [13461, 0]
click at [653, 359] on span "Next" at bounding box center [643, 366] width 23 height 15
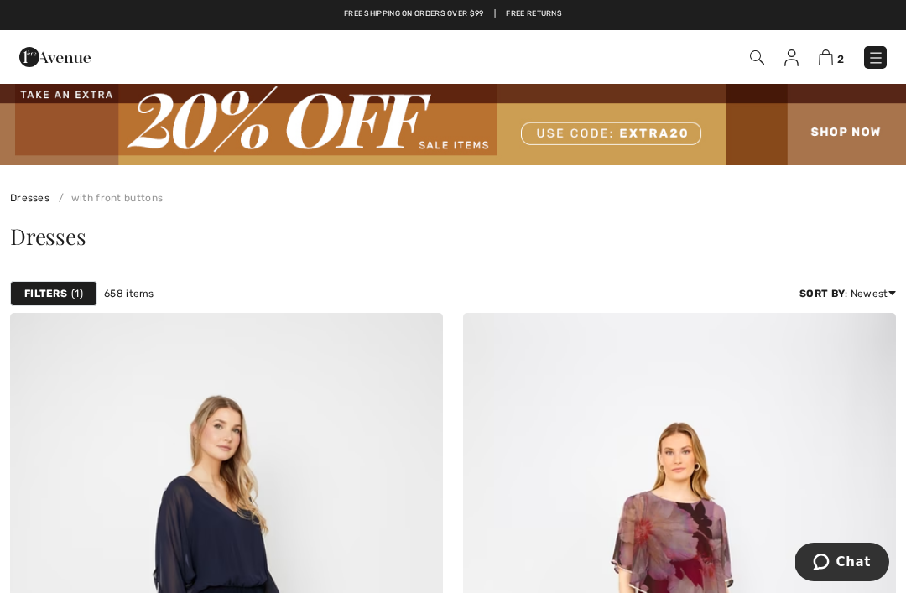
click at [461, 138] on img at bounding box center [453, 123] width 906 height 83
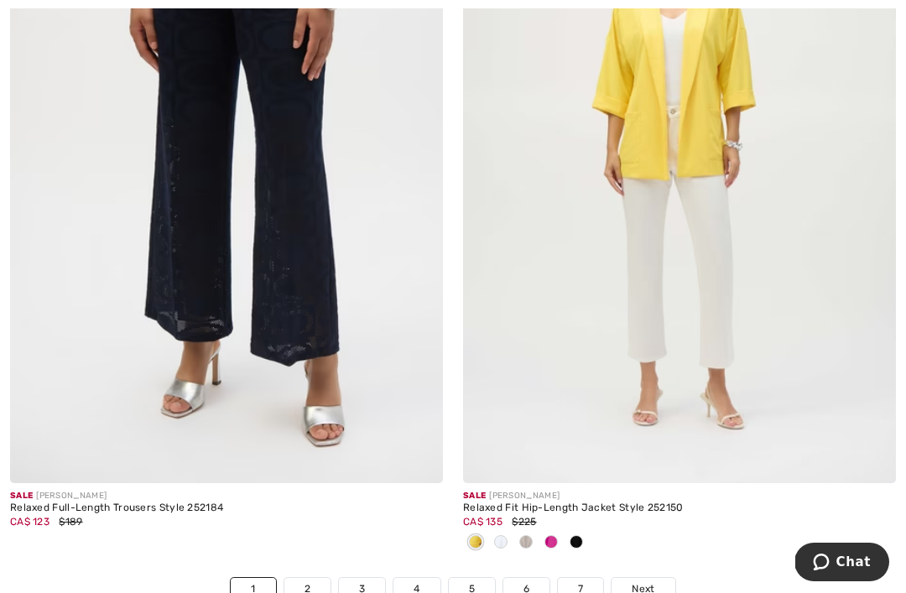
scroll to position [13153, 0]
click at [653, 582] on span "Next" at bounding box center [643, 588] width 23 height 15
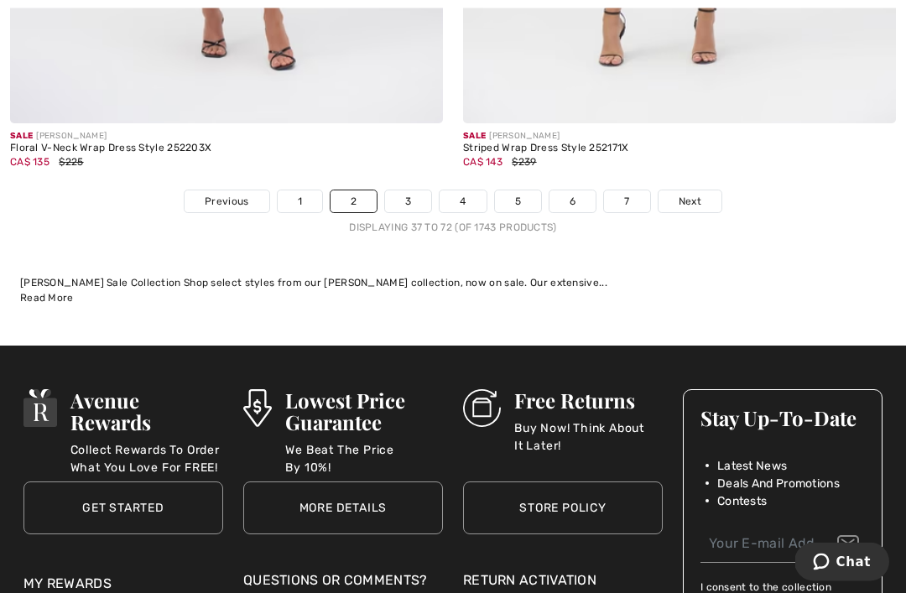
scroll to position [13790, 0]
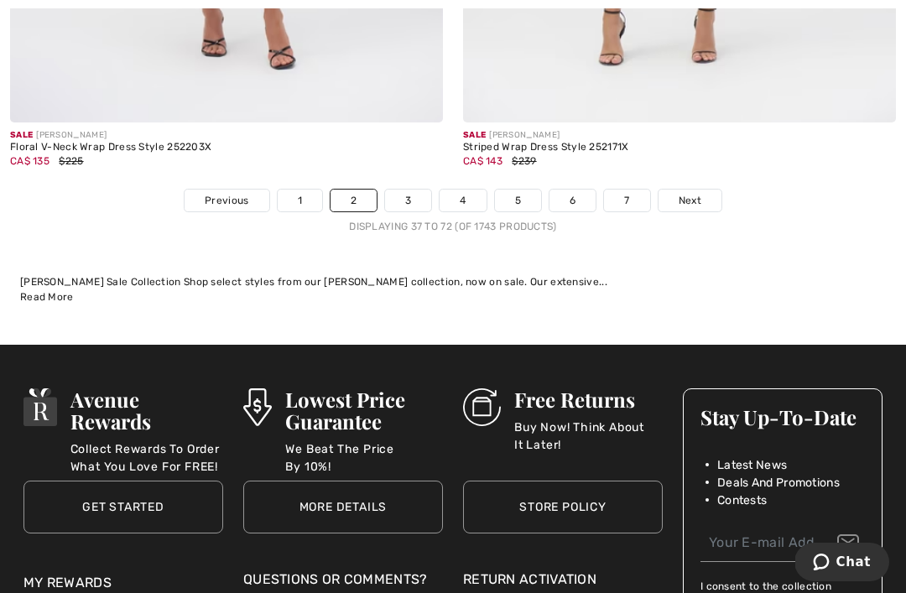
click at [695, 193] on span "Next" at bounding box center [690, 200] width 23 height 15
click at [704, 190] on link "Next" at bounding box center [690, 201] width 63 height 22
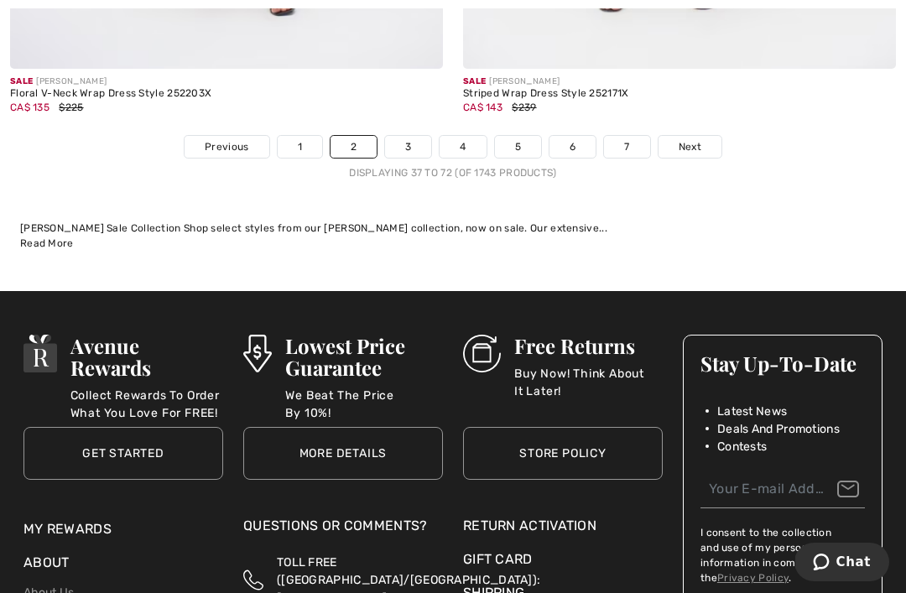
click at [698, 154] on span "Next" at bounding box center [690, 146] width 23 height 15
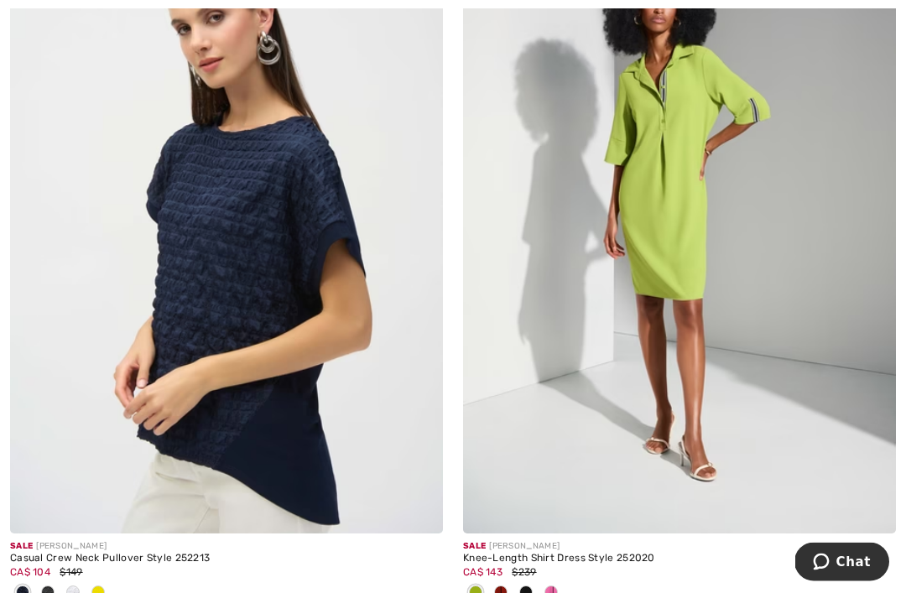
scroll to position [11808, 0]
click at [691, 338] on img at bounding box center [679, 209] width 433 height 650
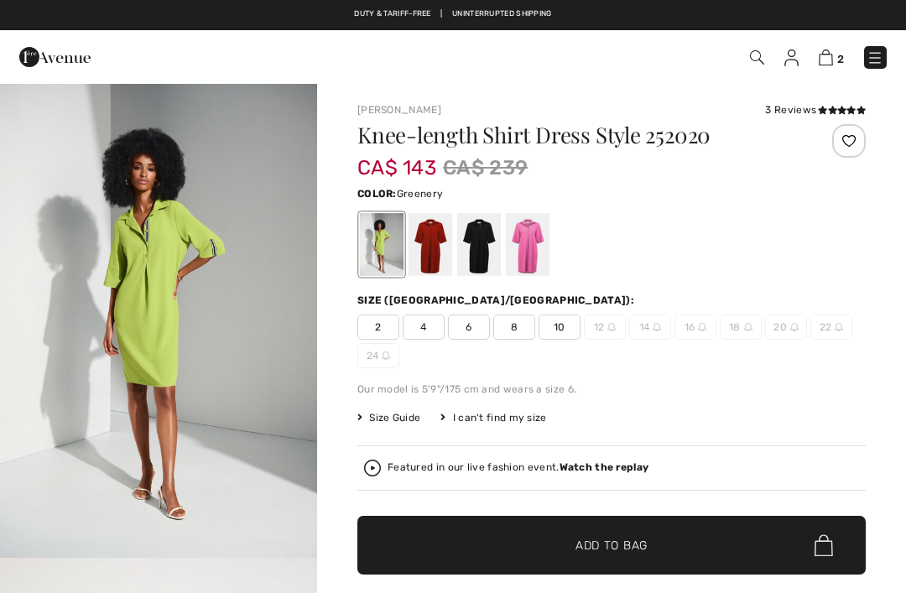
checkbox input "true"
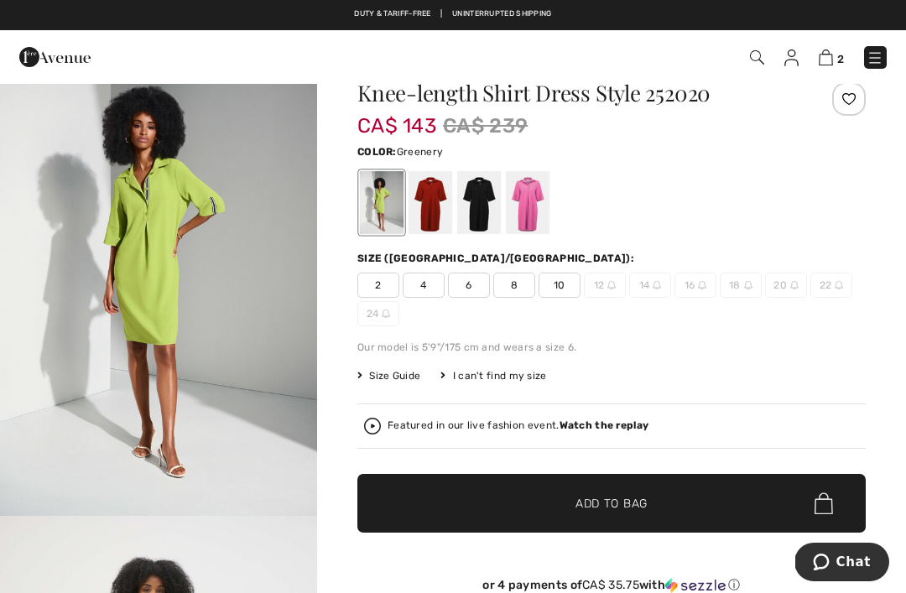
scroll to position [45, 0]
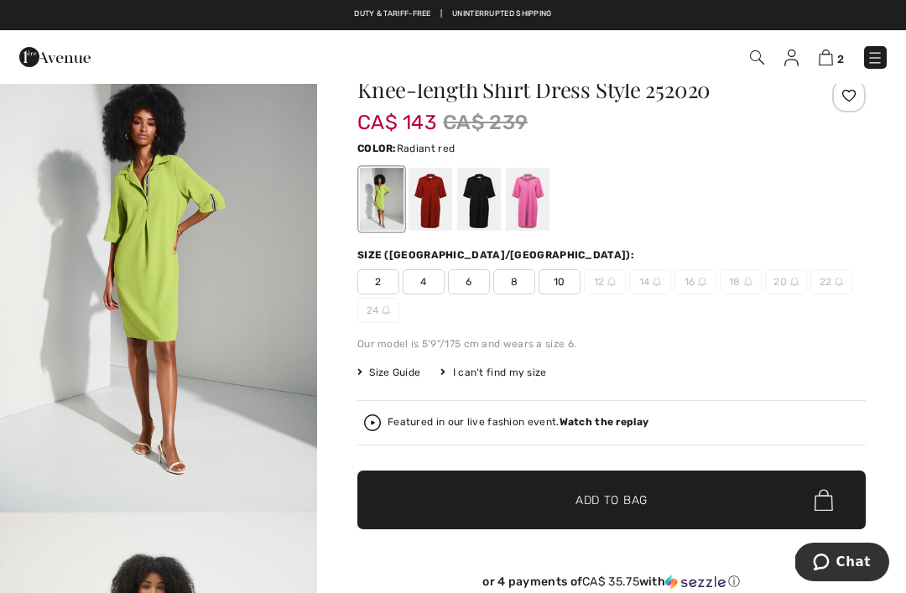
click at [439, 217] on div at bounding box center [431, 199] width 44 height 63
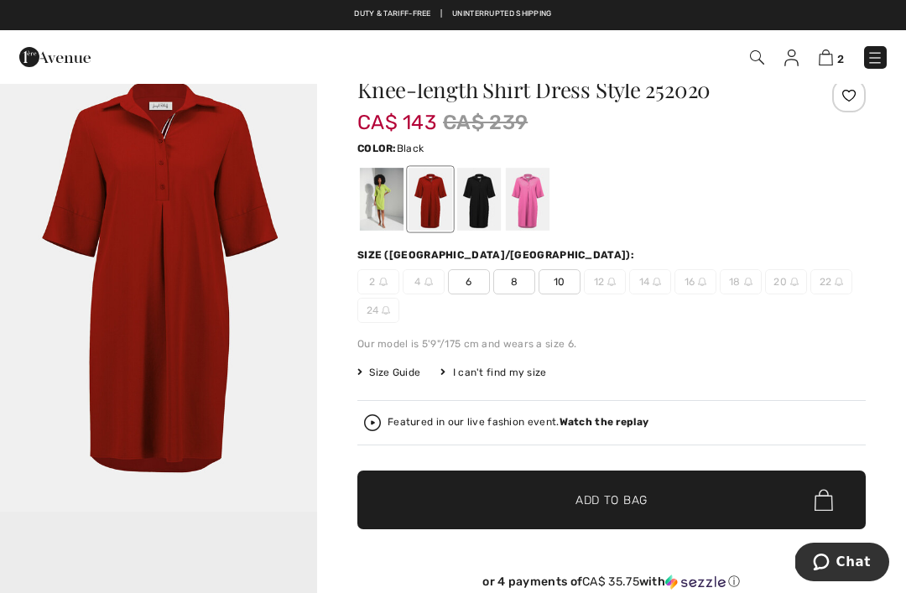
click at [488, 211] on div at bounding box center [479, 199] width 44 height 63
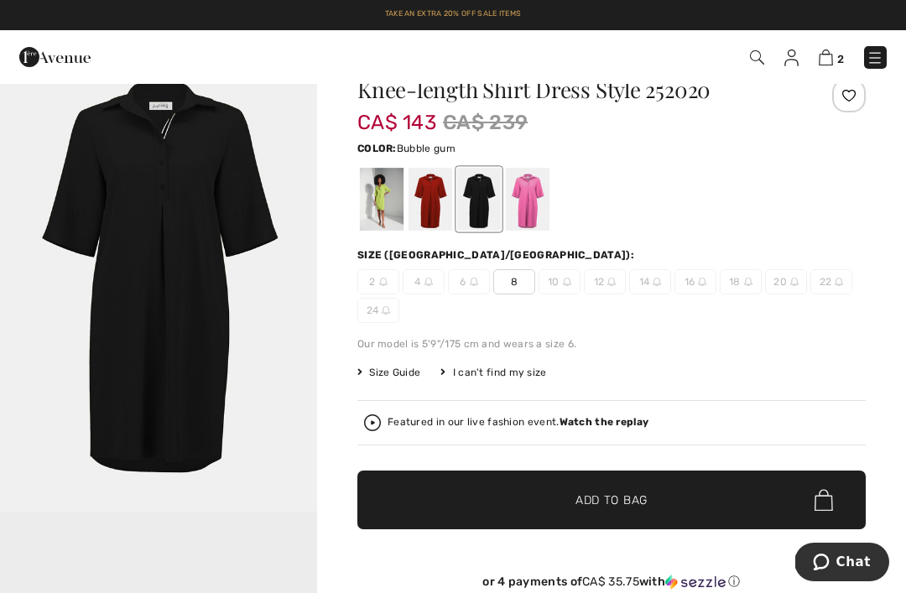
click at [535, 203] on div at bounding box center [528, 199] width 44 height 63
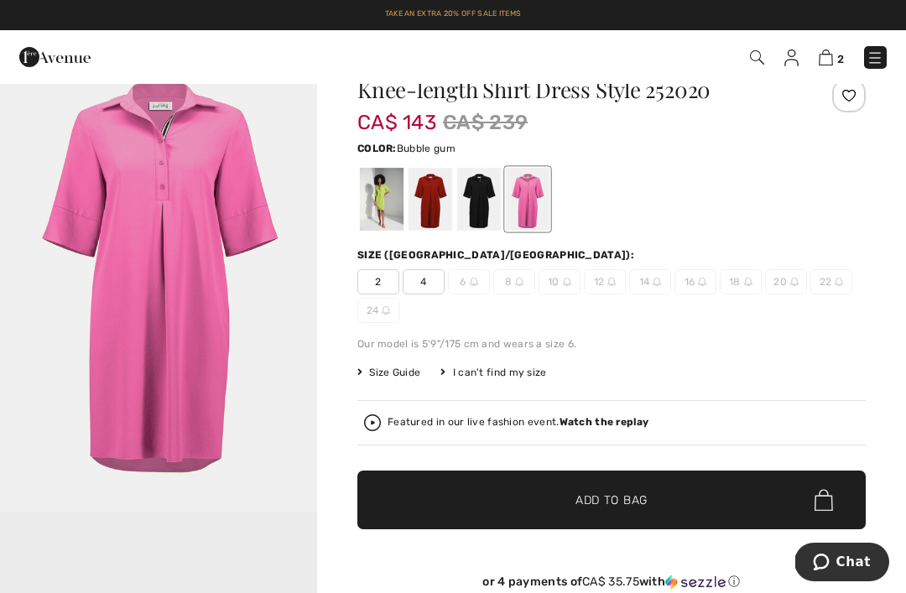
scroll to position [0, 0]
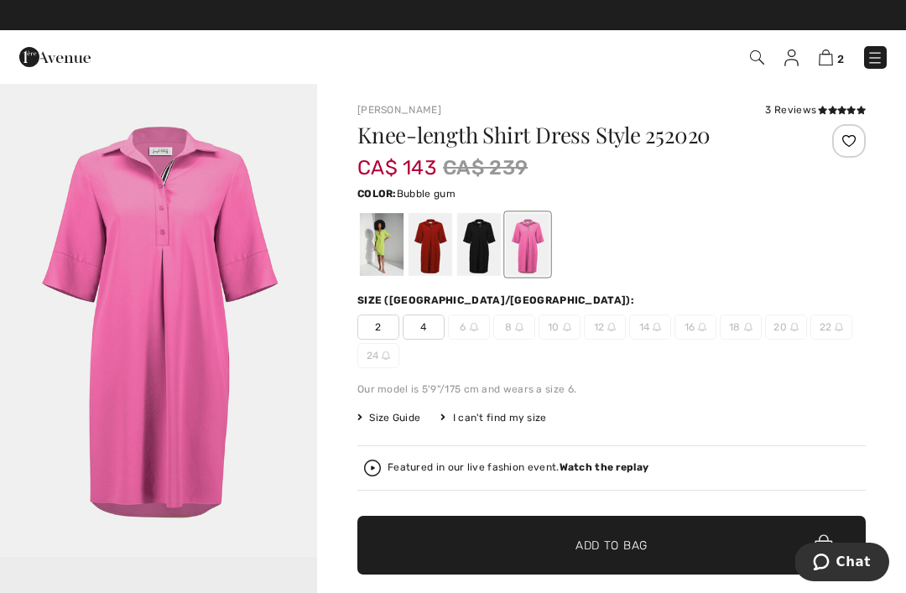
click at [830, 62] on img at bounding box center [826, 58] width 14 height 16
